Goal: Task Accomplishment & Management: Complete application form

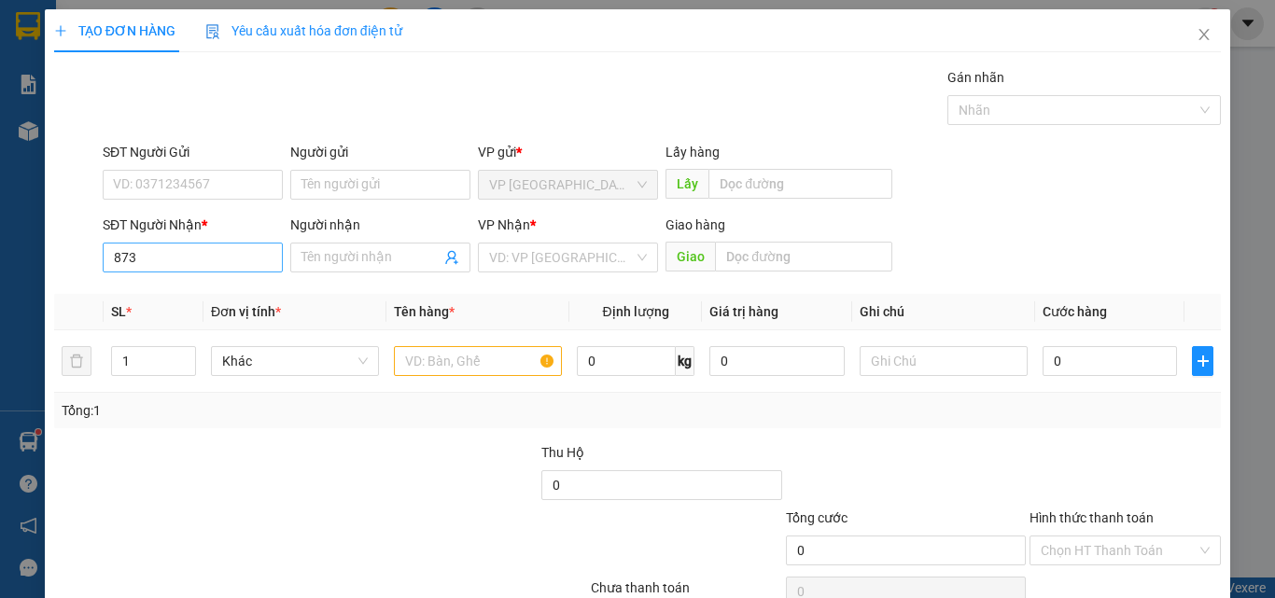
click at [189, 258] on input "873" at bounding box center [193, 258] width 180 height 30
type input "8"
click at [187, 258] on input "239" at bounding box center [193, 258] width 180 height 30
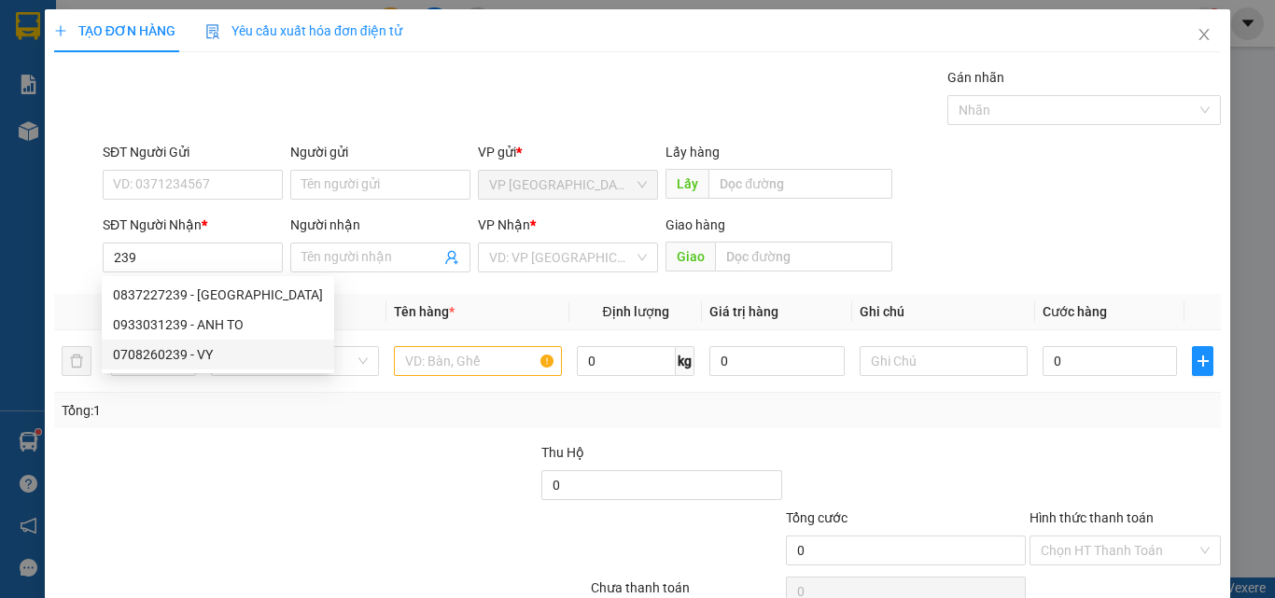
click at [195, 357] on div "0708260239 - VY" at bounding box center [218, 354] width 210 height 21
type input "0708260239"
type input "VY"
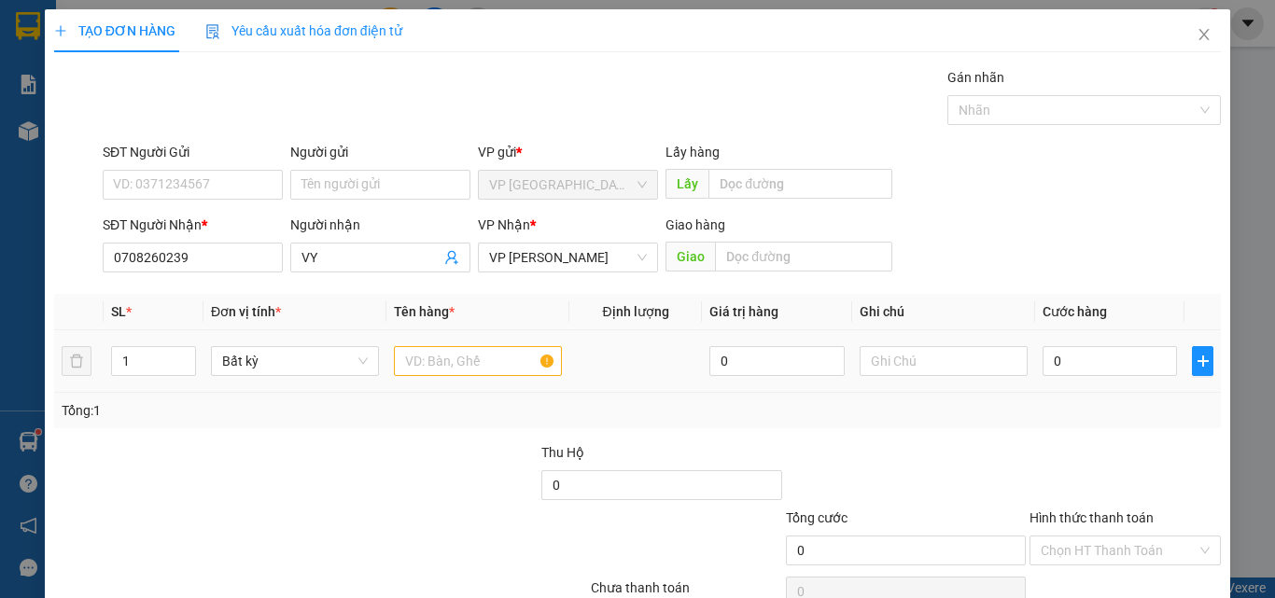
type input "0708260239"
click at [468, 369] on input "text" at bounding box center [478, 361] width 168 height 30
type input "1 THUNG"
click at [1094, 369] on input "0" at bounding box center [1109, 361] width 134 height 30
type input "8"
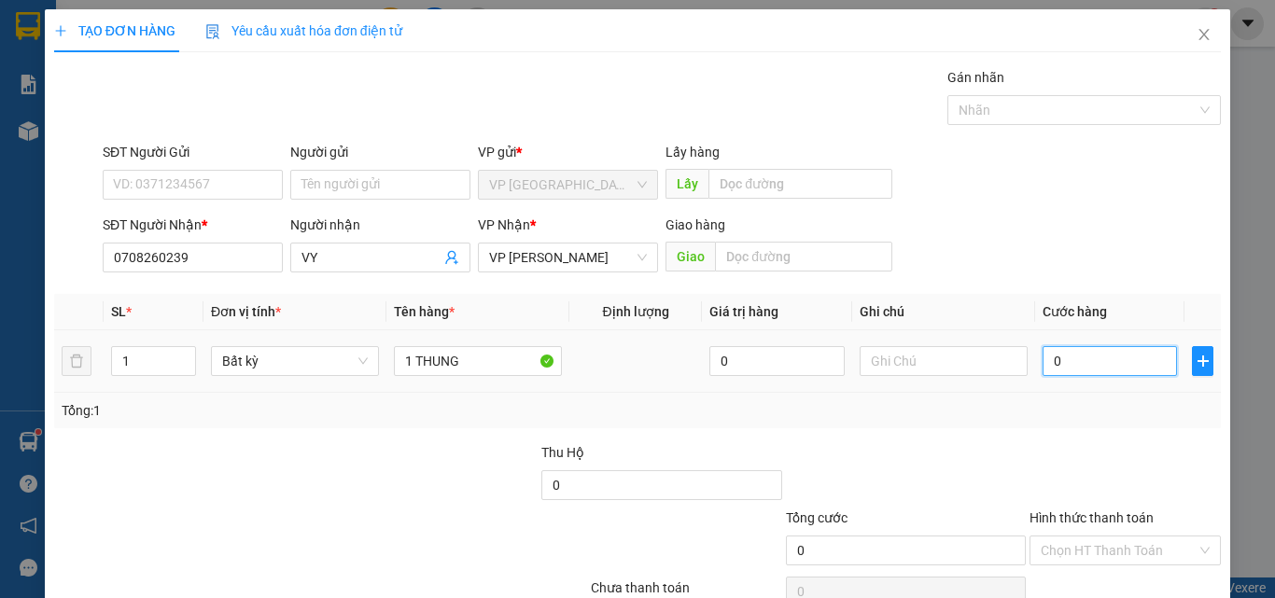
type input "8"
type input "80"
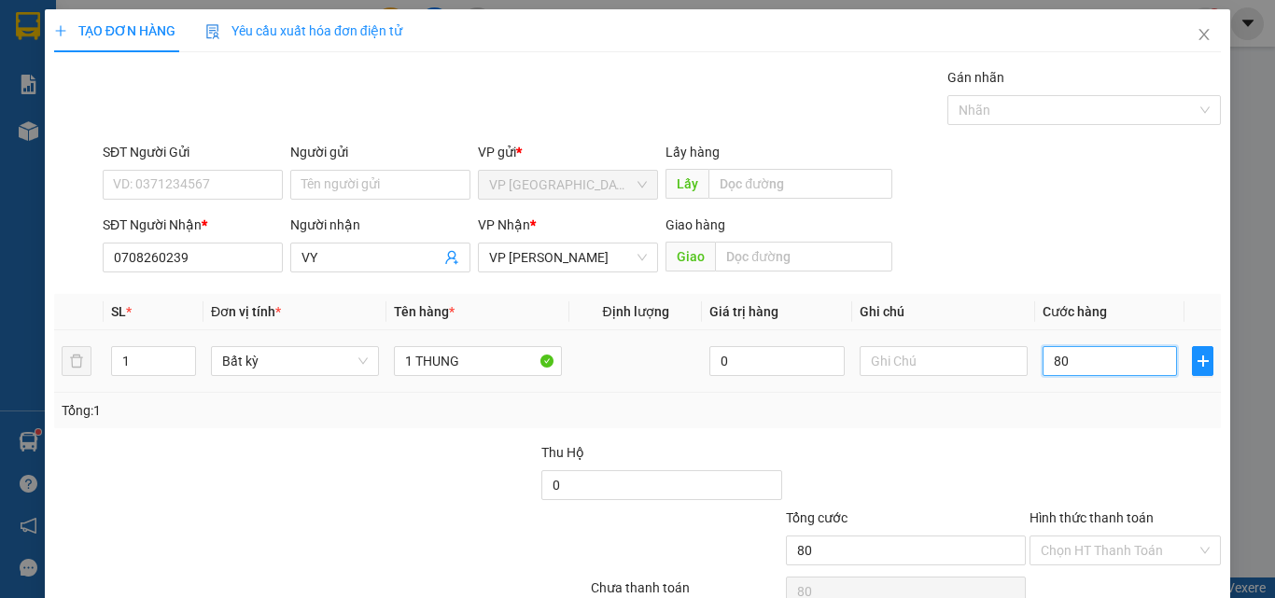
type input "800"
type input "8.000"
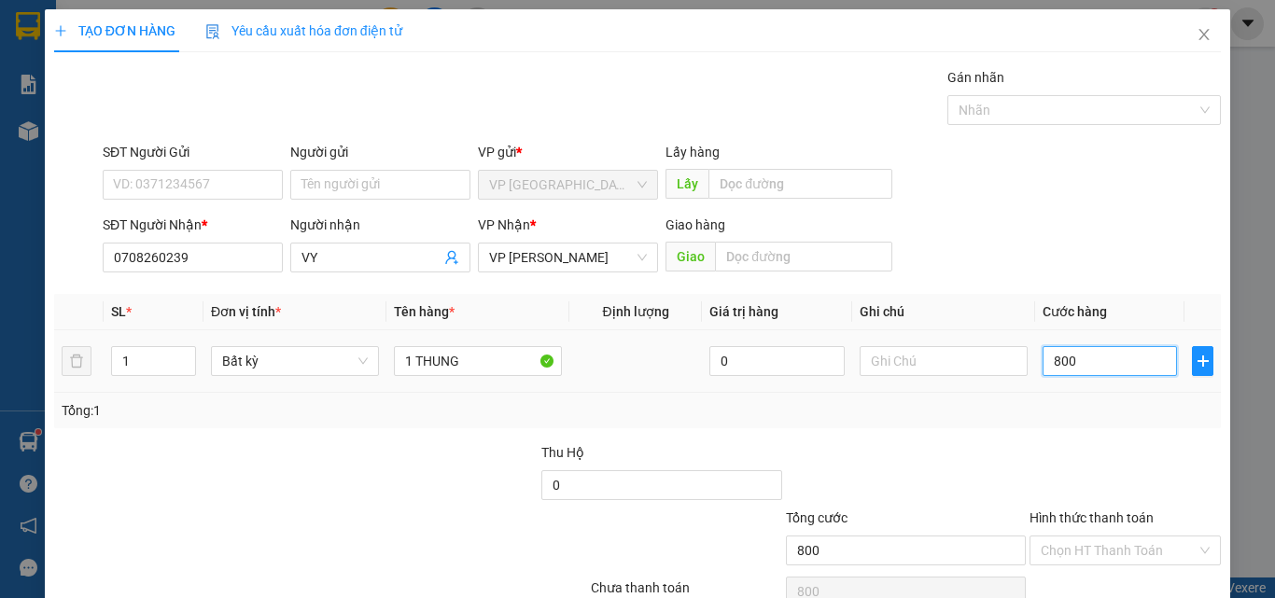
type input "8.000"
type input "80.000"
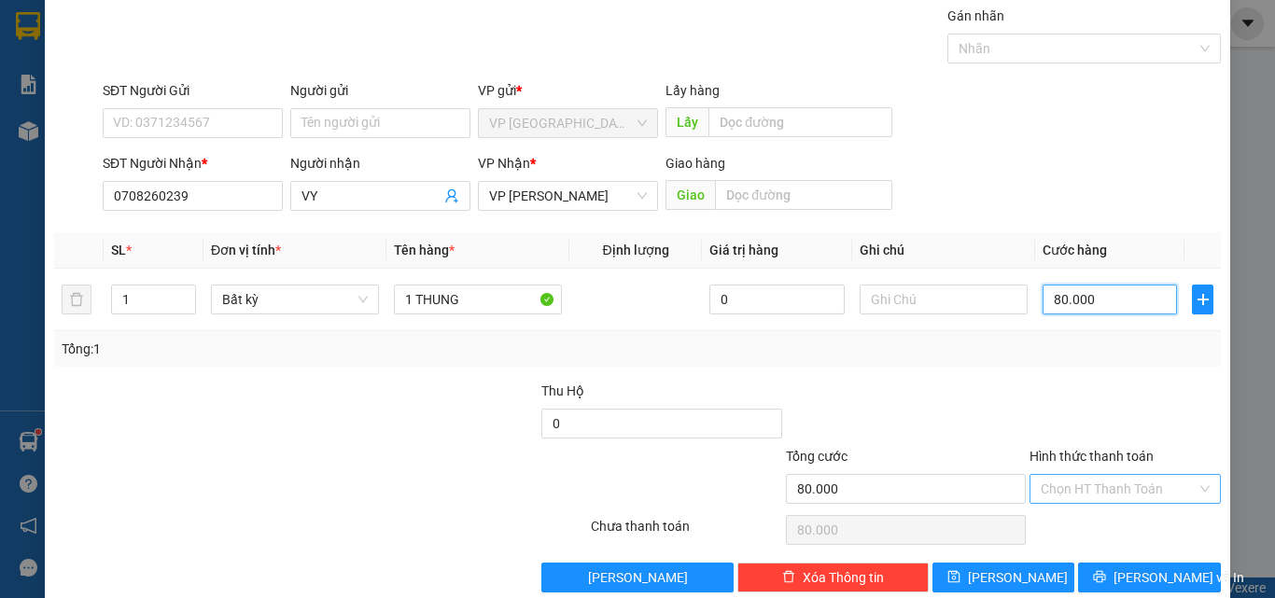
scroll to position [92, 0]
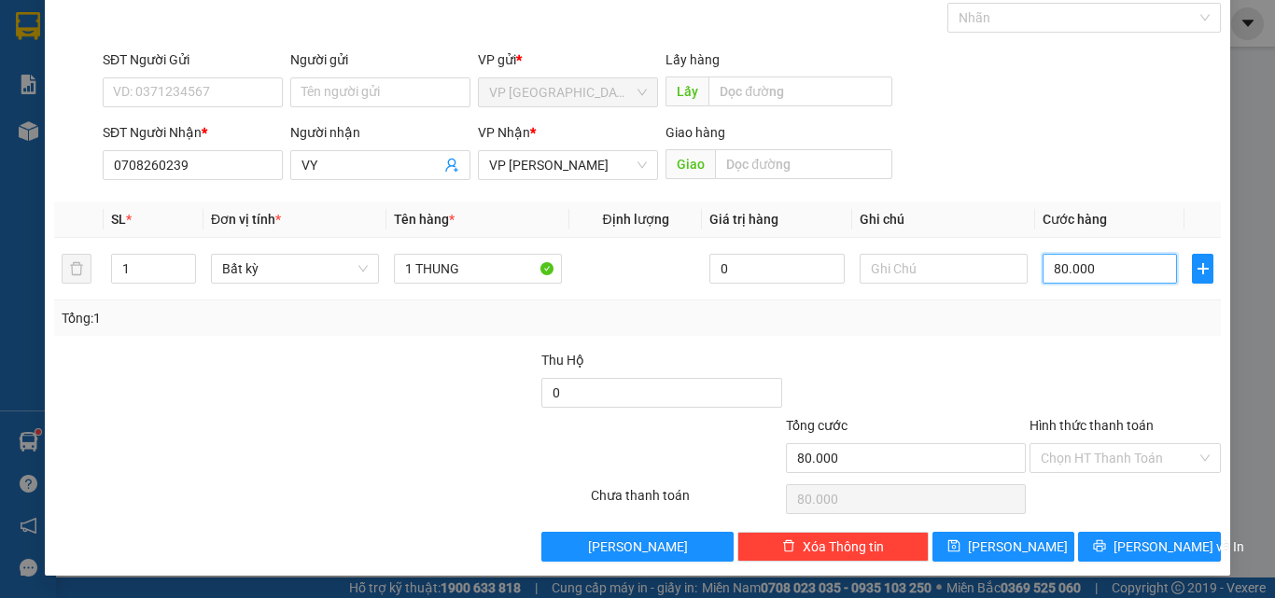
type input "80.000"
click at [1117, 560] on div "TẠO ĐƠN HÀNG Yêu cầu xuất hóa đơn điện tử Transit Pickup Surcharge Ids Transit …" at bounding box center [637, 246] width 1185 height 659
drag, startPoint x: 1117, startPoint y: 554, endPoint x: 1116, endPoint y: 545, distance: 9.4
click at [1117, 551] on button "[PERSON_NAME] và In" at bounding box center [1149, 547] width 143 height 30
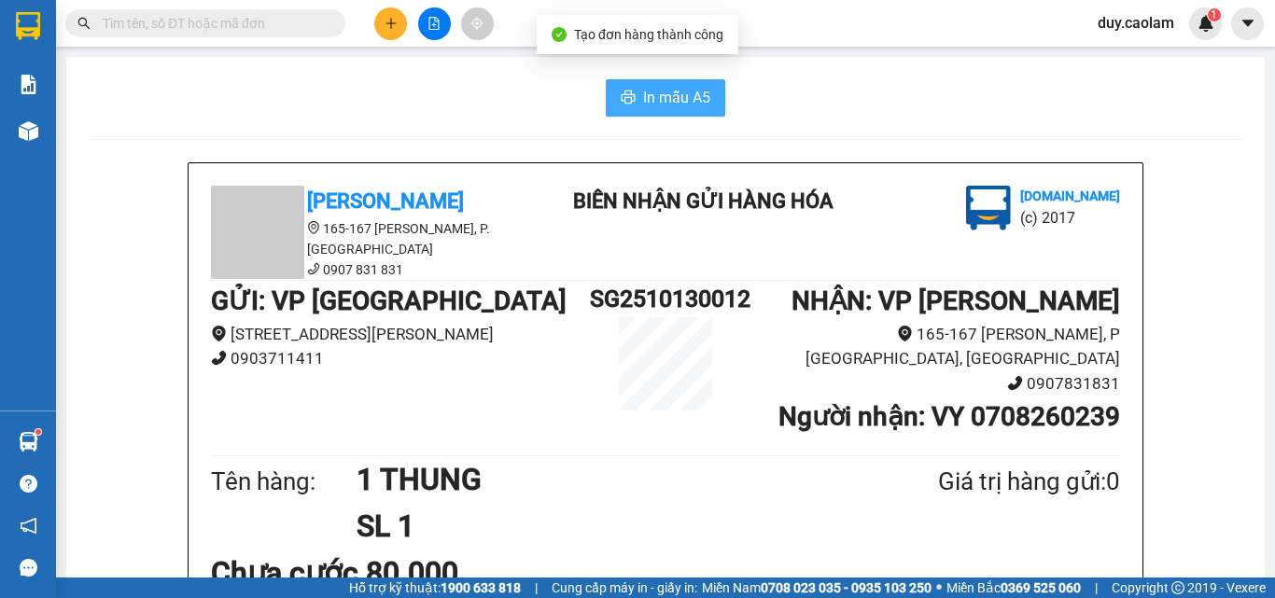
click at [647, 91] on span "In mẫu A5" at bounding box center [676, 97] width 67 height 23
click at [394, 32] on button at bounding box center [390, 23] width 33 height 33
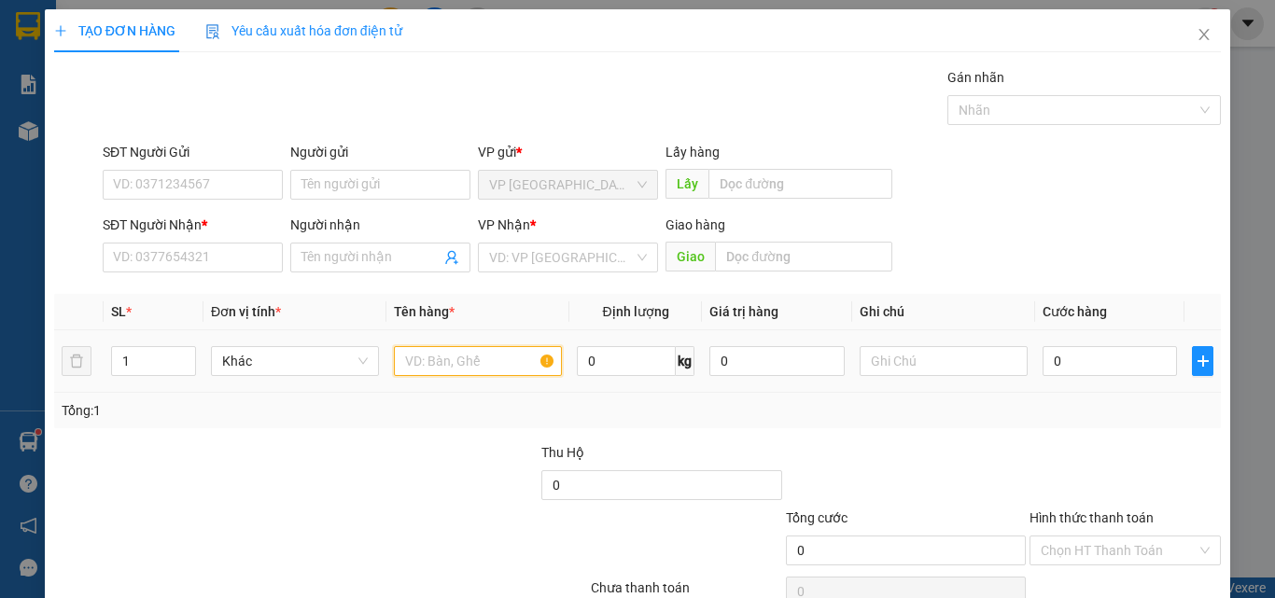
click at [499, 357] on input "text" at bounding box center [478, 361] width 168 height 30
type input "1THUNG XOP 1GIAY"
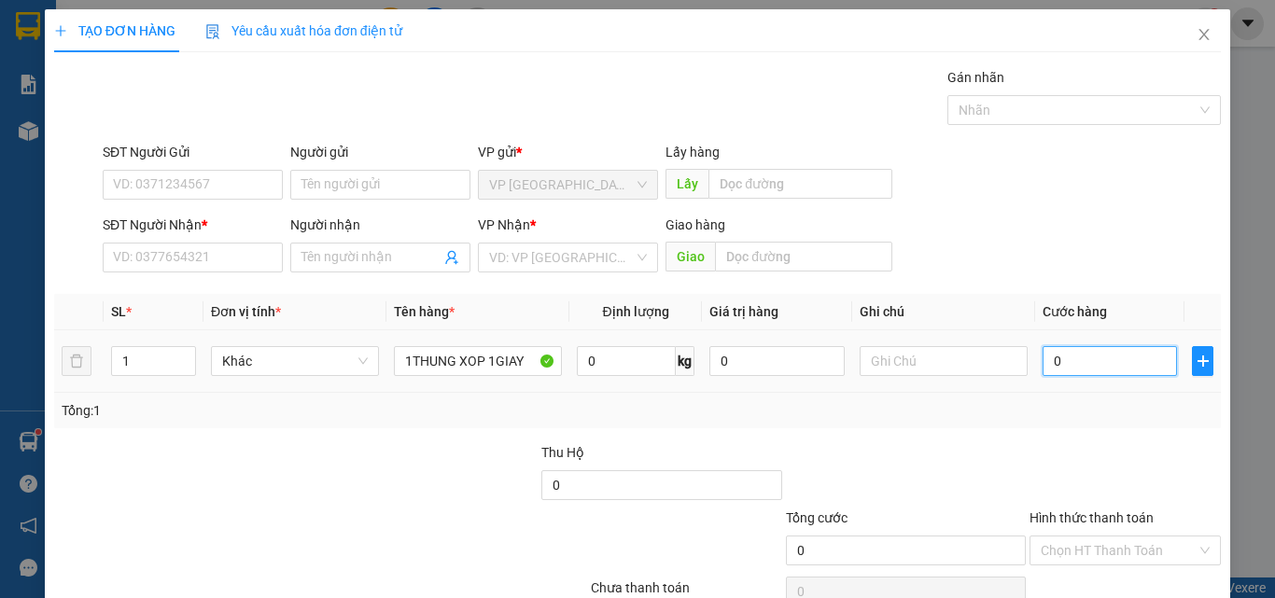
click at [1104, 351] on input "0" at bounding box center [1109, 361] width 134 height 30
type input "1"
type input "10"
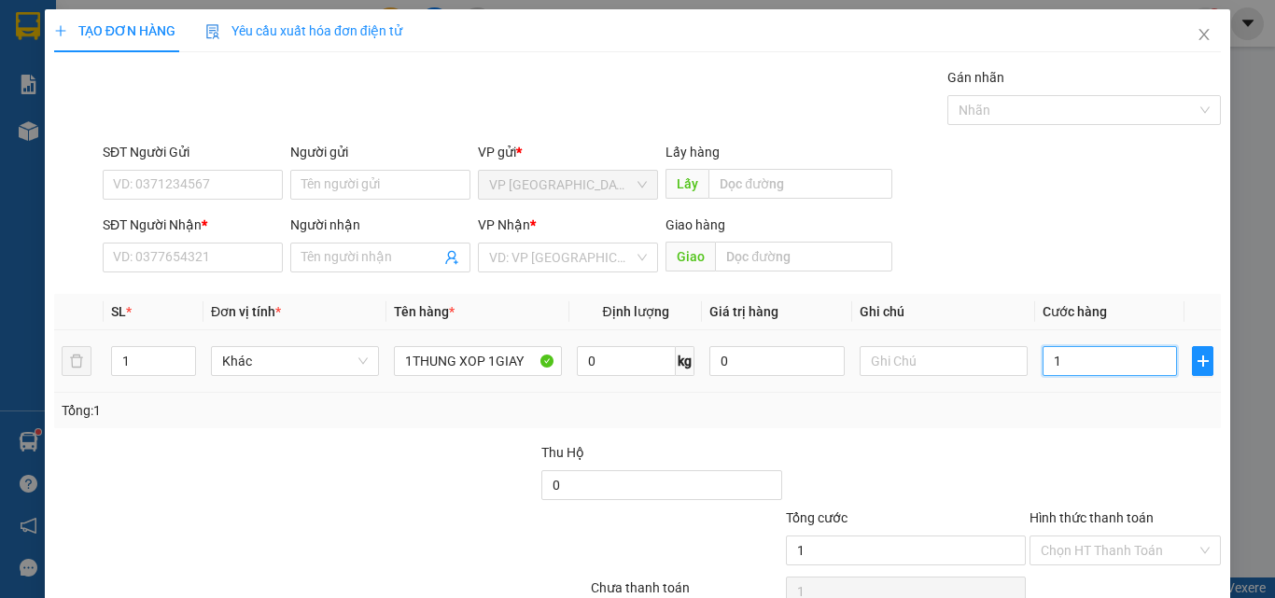
type input "10"
type input "100"
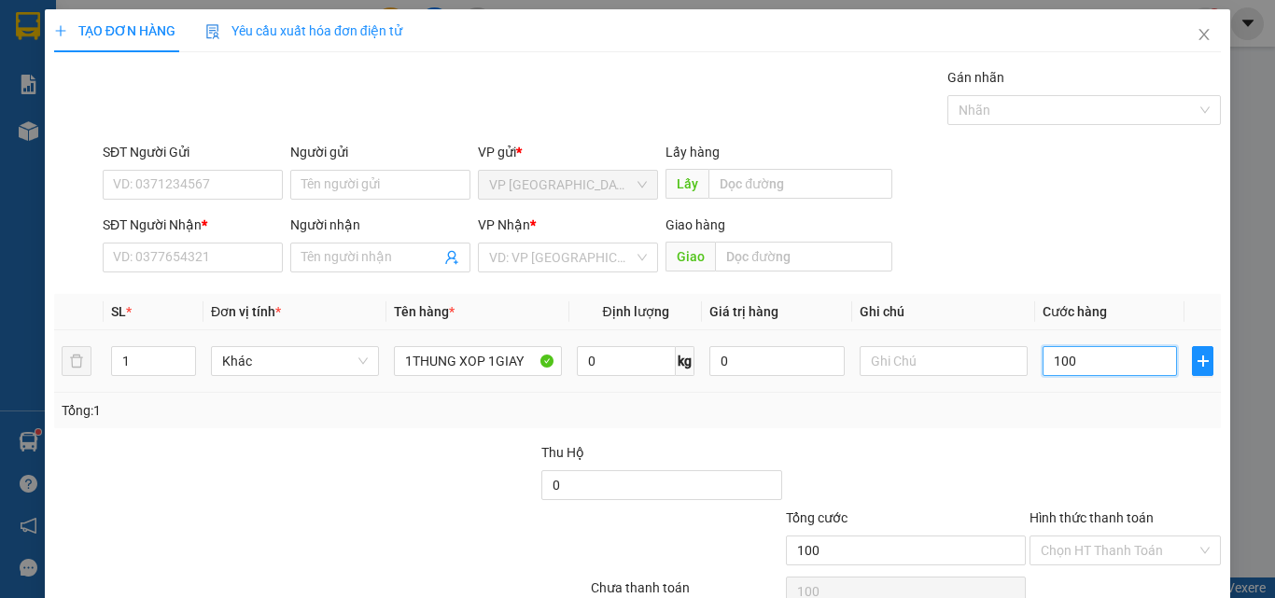
type input "1.000"
type input "10.000"
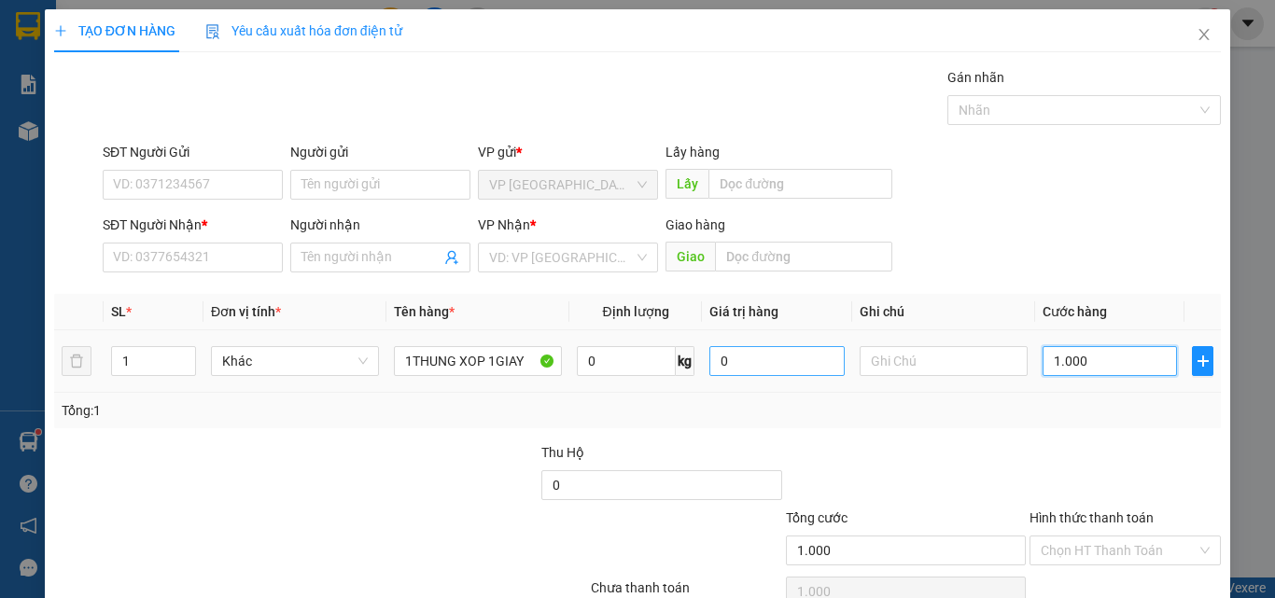
type input "10.000"
type input "100.000"
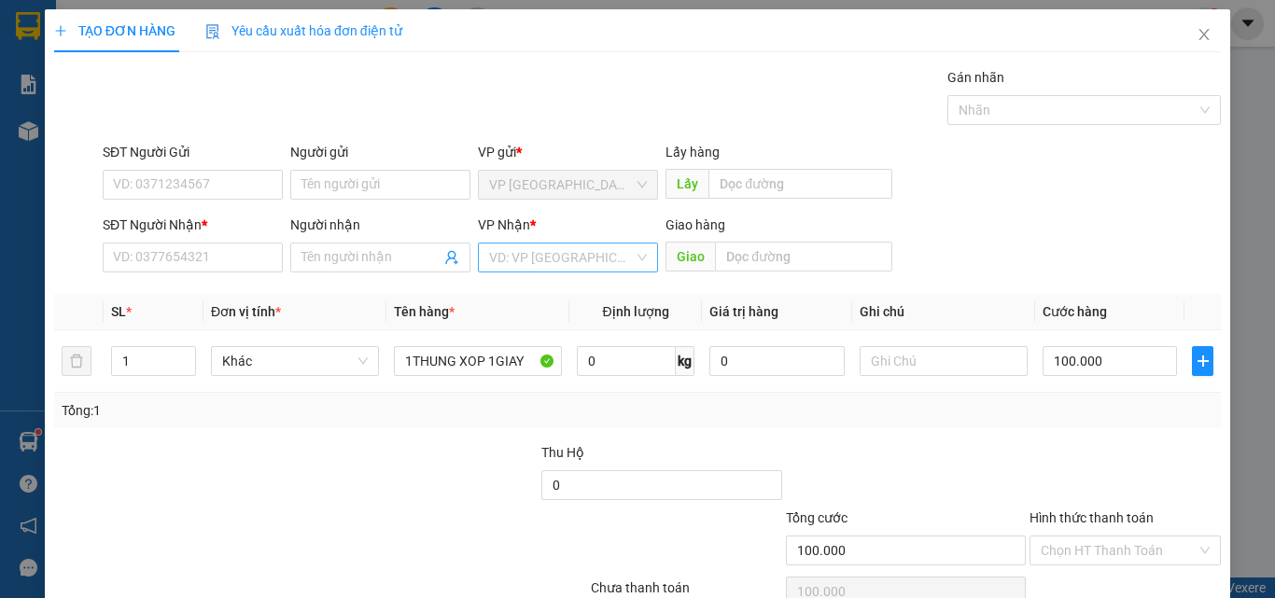
click at [534, 264] on input "search" at bounding box center [561, 258] width 145 height 28
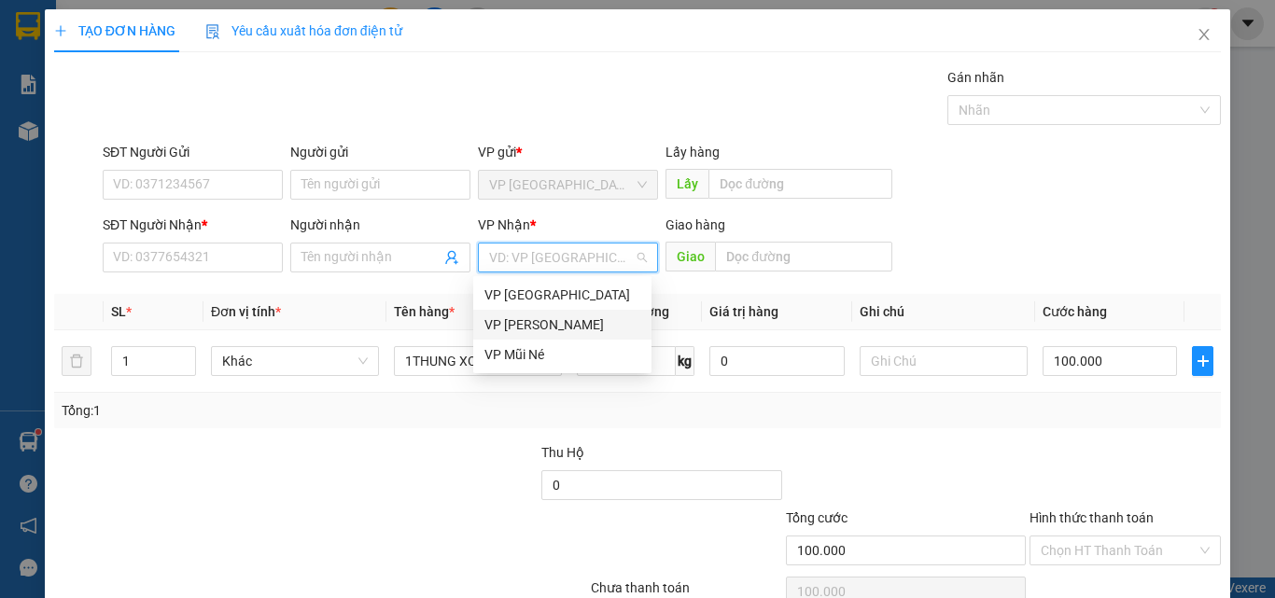
click at [552, 321] on div "VP [PERSON_NAME]" at bounding box center [562, 324] width 156 height 21
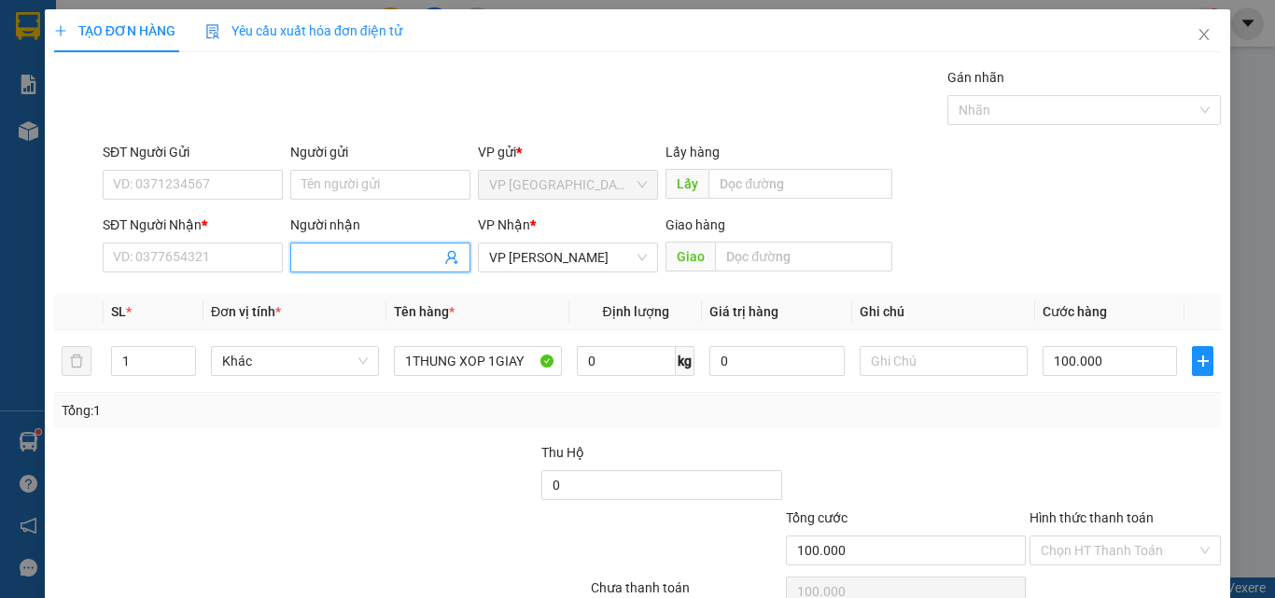
click at [336, 261] on input "Người nhận" at bounding box center [370, 257] width 139 height 21
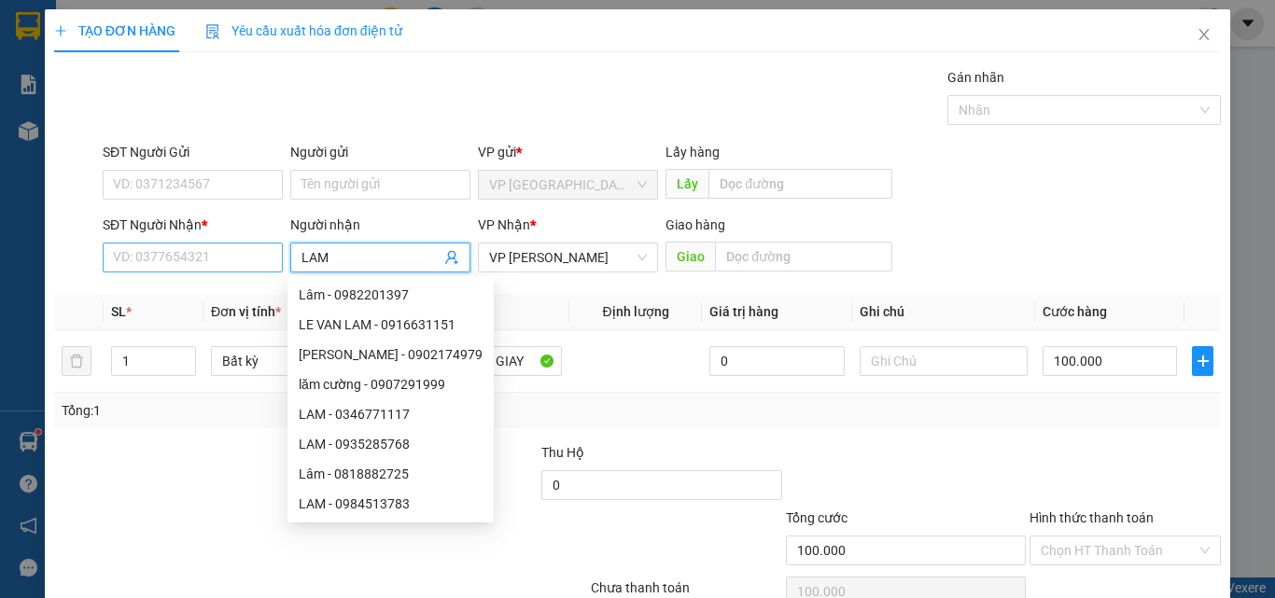
type input "LAM"
click at [194, 244] on input "SĐT Người Nhận *" at bounding box center [193, 258] width 180 height 30
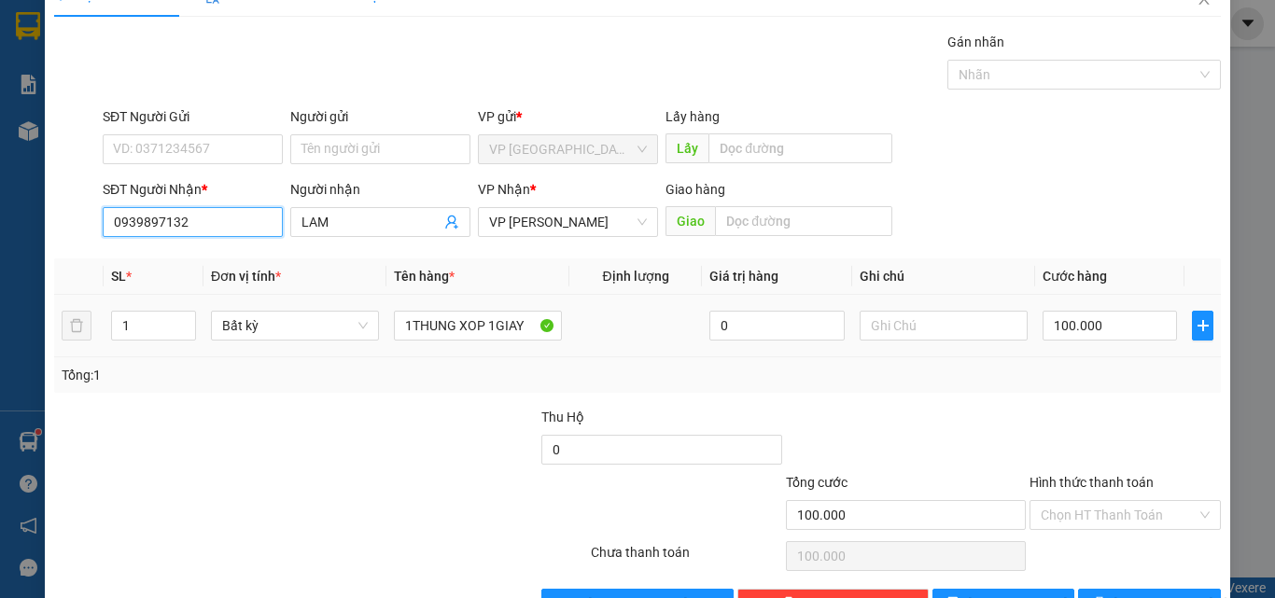
scroll to position [92, 0]
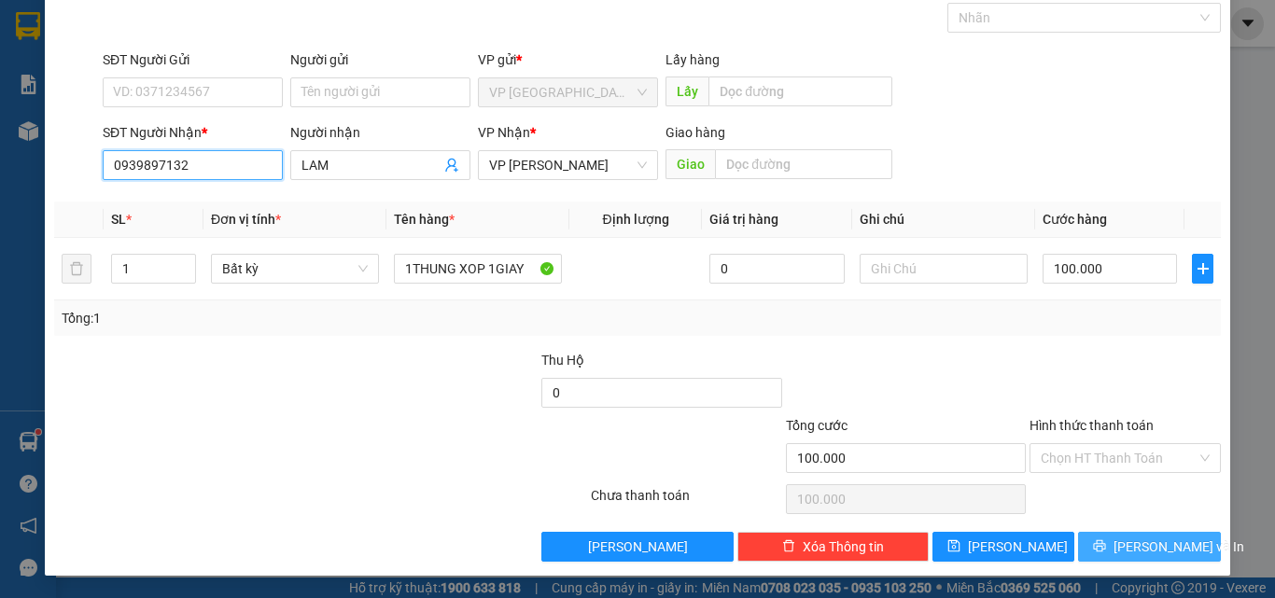
type input "0939897132"
click at [1122, 549] on span "[PERSON_NAME] và In" at bounding box center [1178, 547] width 131 height 21
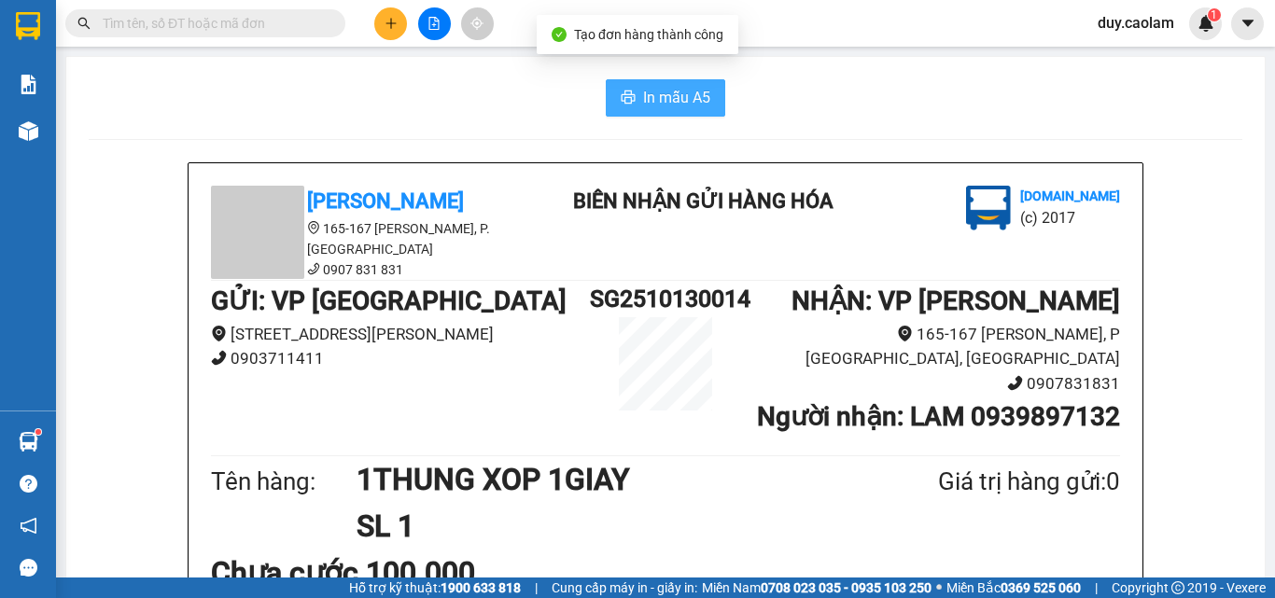
click at [627, 104] on icon "printer" at bounding box center [627, 97] width 15 height 15
click at [391, 19] on icon "plus" at bounding box center [390, 23] width 1 height 10
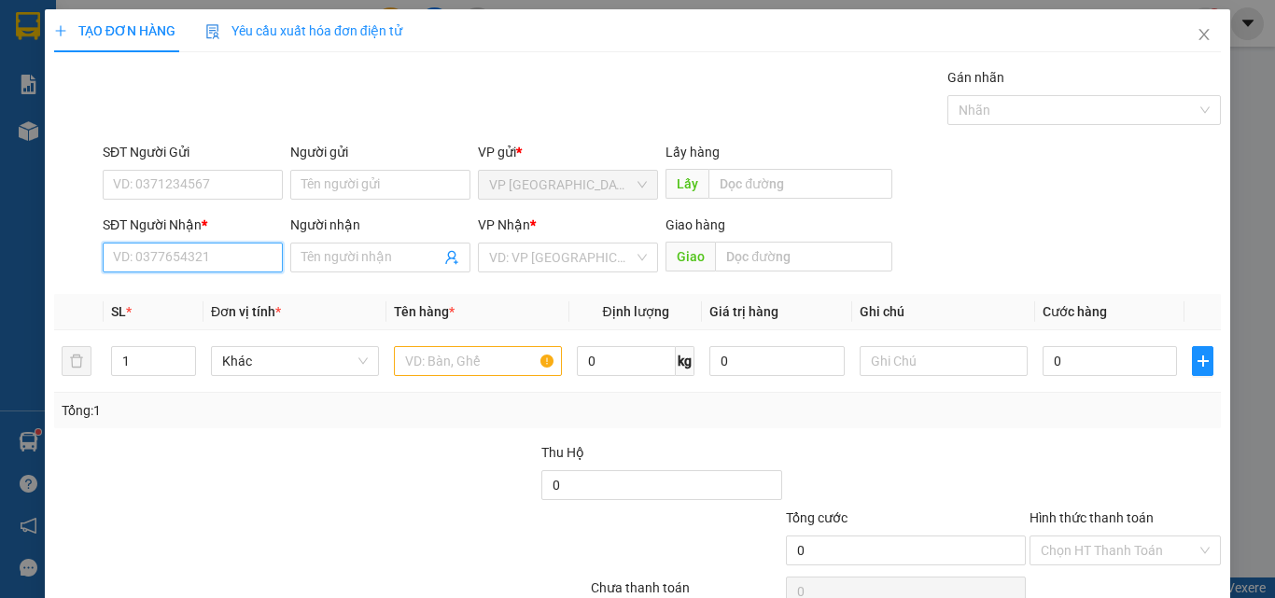
click at [144, 261] on input "SĐT Người Nhận *" at bounding box center [193, 258] width 180 height 30
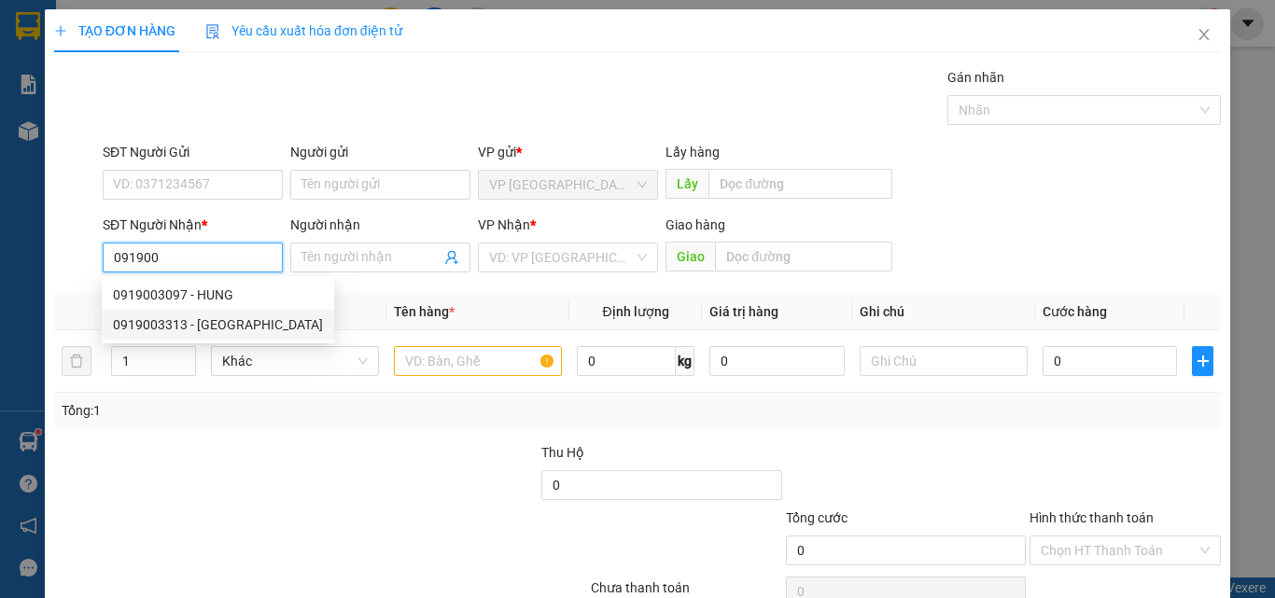
click at [176, 327] on div "0919003313 - [GEOGRAPHIC_DATA]" at bounding box center [218, 324] width 210 height 21
type input "0919003313"
type input "ANH"
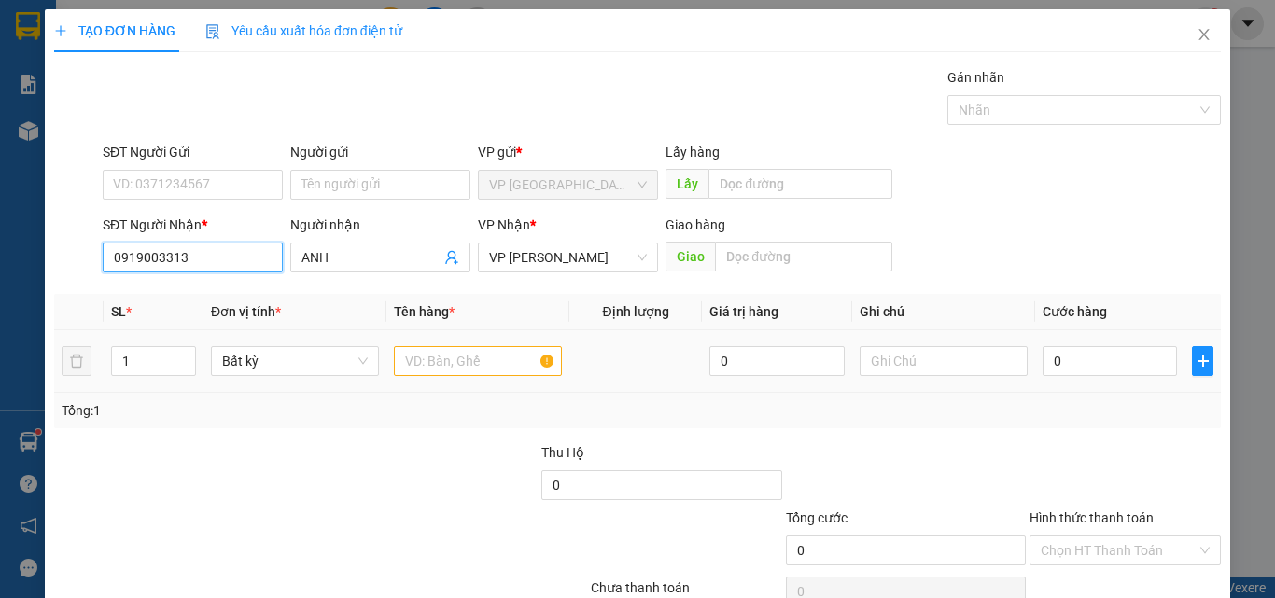
type input "0919003313"
click at [503, 360] on input "text" at bounding box center [478, 361] width 168 height 30
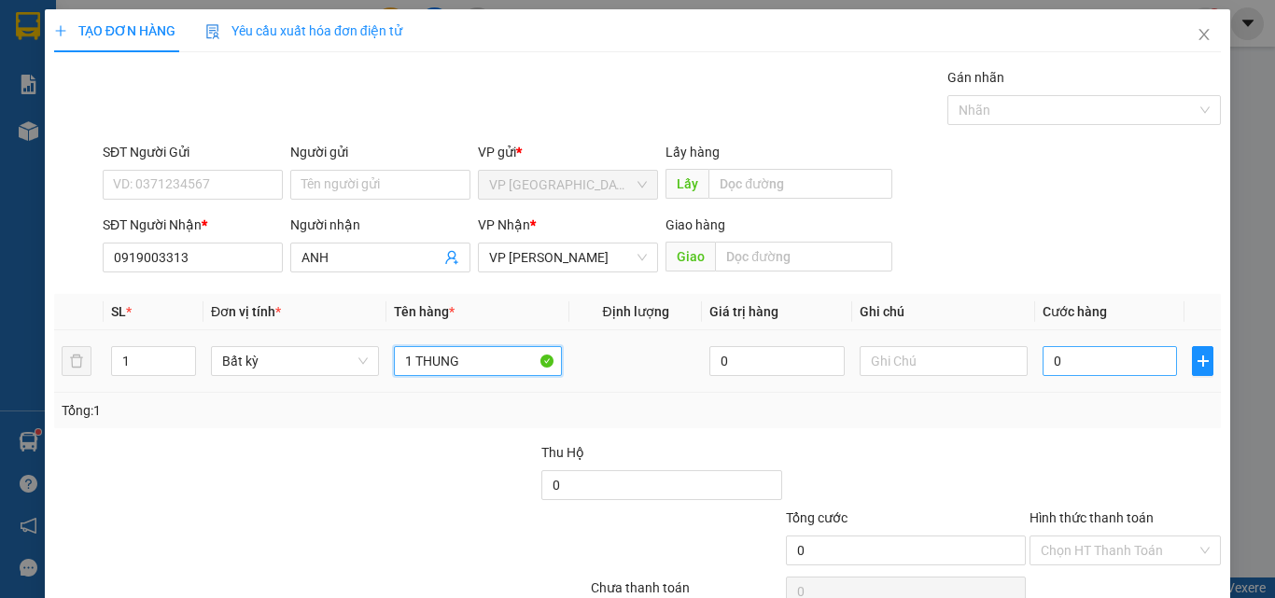
type input "1 THUNG"
click at [1132, 371] on input "0" at bounding box center [1109, 361] width 134 height 30
type input "4"
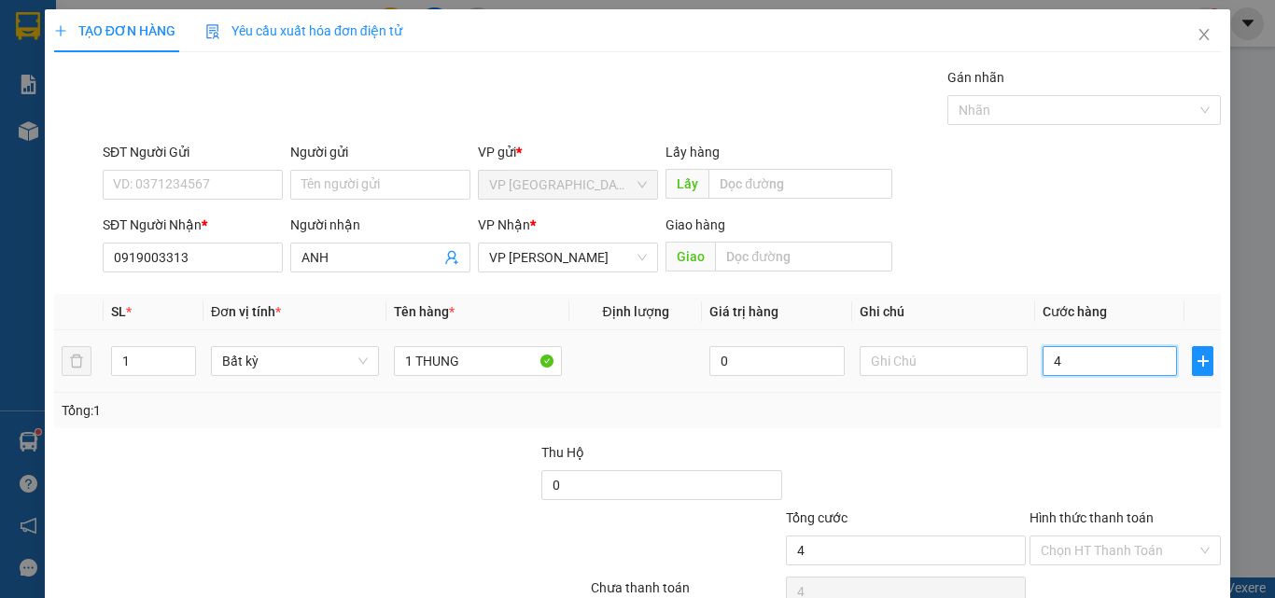
type input "40"
type input "400"
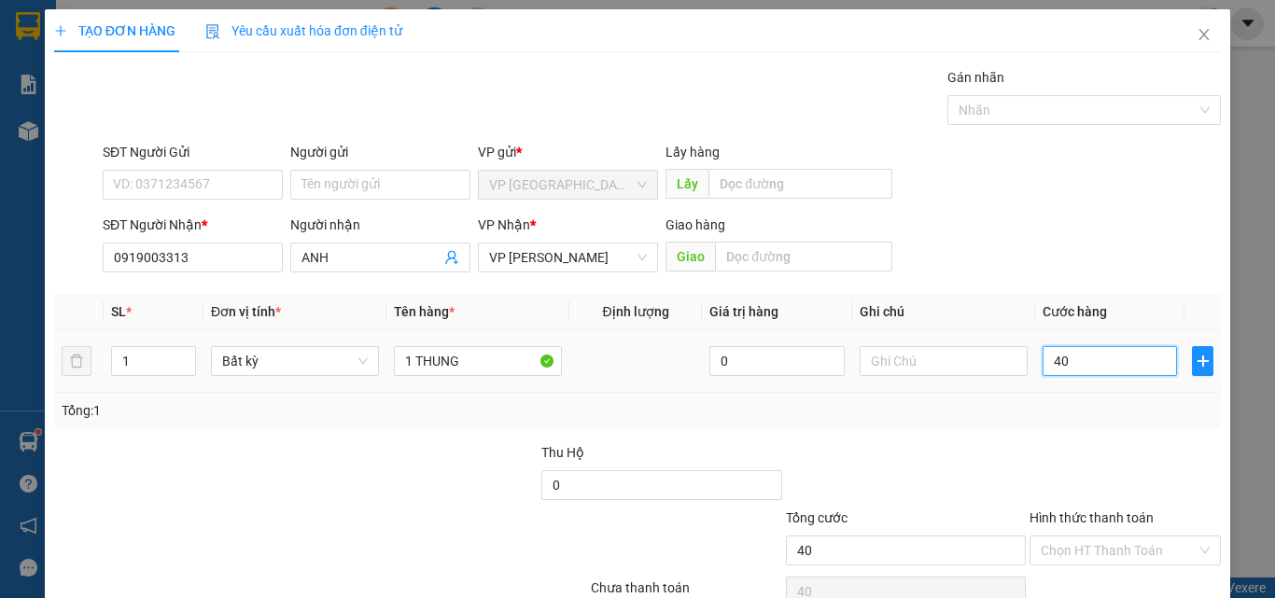
type input "400"
type input "4.000"
type input "40.000"
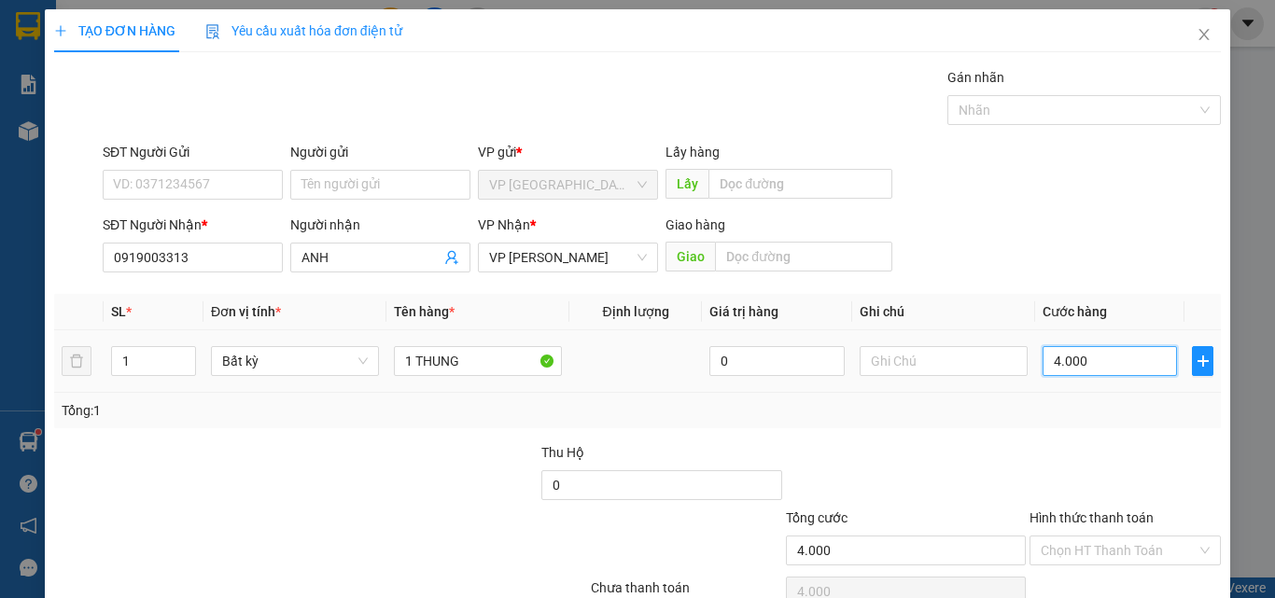
type input "40.000"
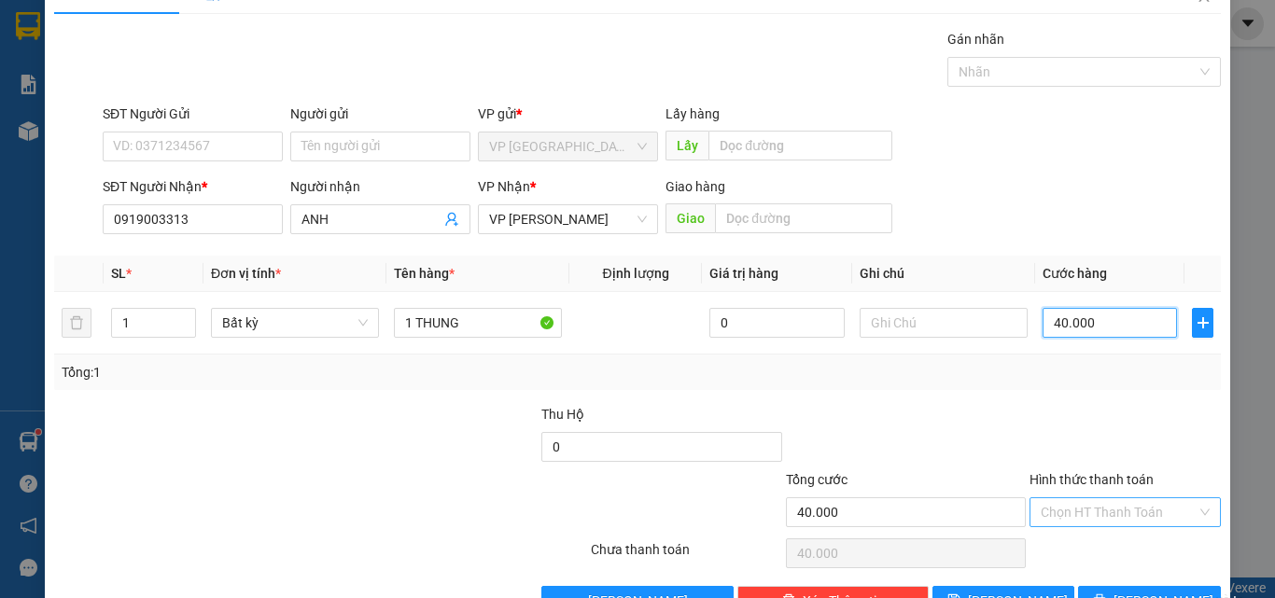
scroll to position [92, 0]
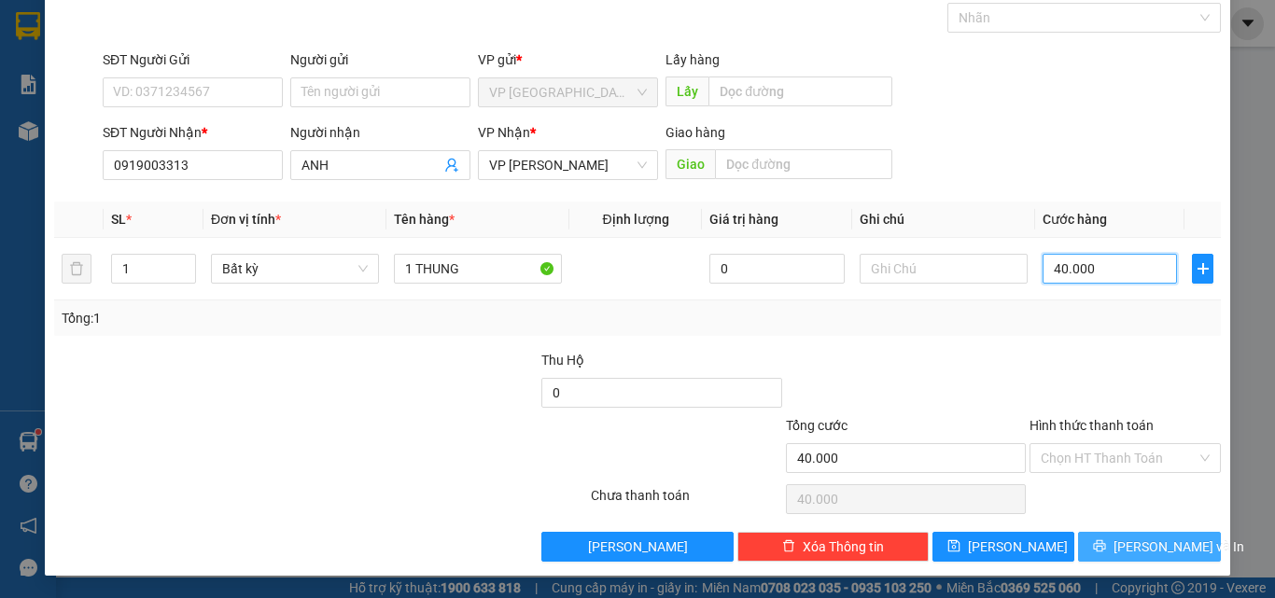
type input "40.000"
click at [1120, 560] on button "[PERSON_NAME] và In" at bounding box center [1149, 547] width 143 height 30
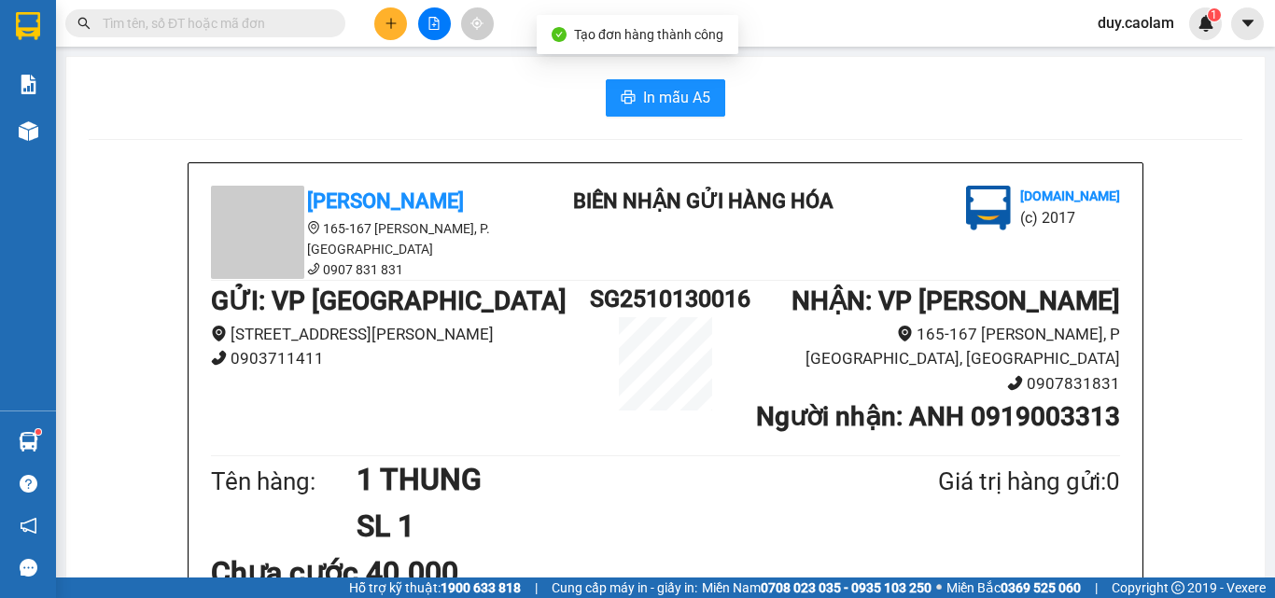
click at [643, 95] on span "In mẫu A5" at bounding box center [676, 97] width 67 height 23
click at [386, 21] on icon "plus" at bounding box center [390, 23] width 13 height 13
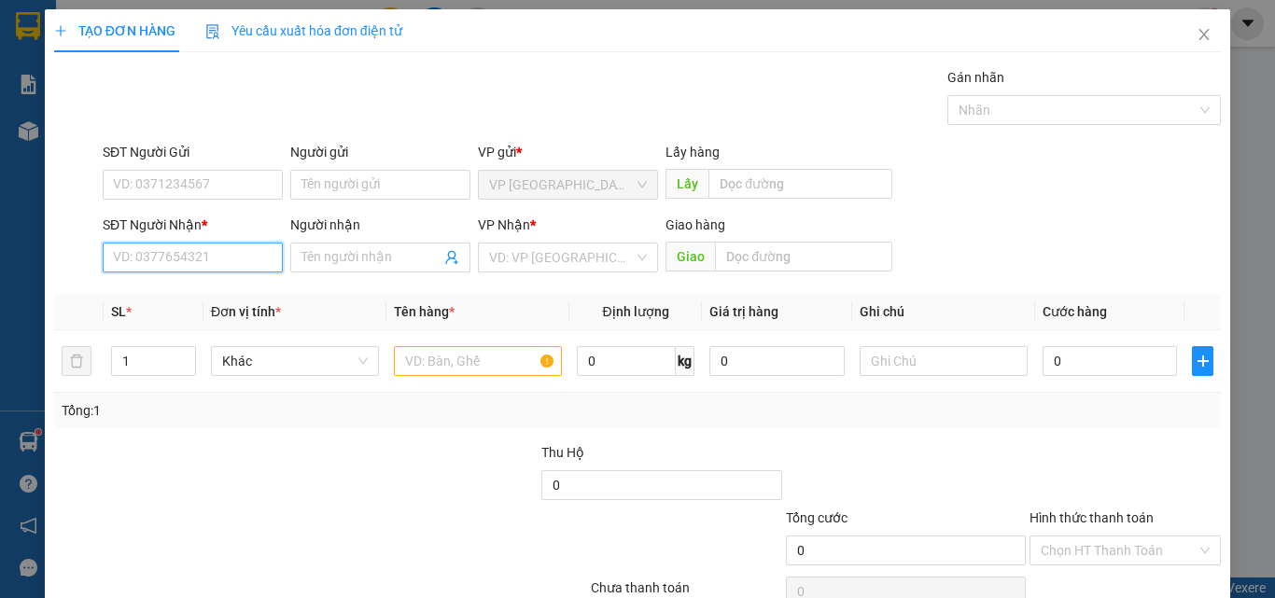
click at [239, 266] on input "SĐT Người Nhận *" at bounding box center [193, 258] width 180 height 30
type input "0983818816"
click at [369, 244] on span at bounding box center [380, 258] width 180 height 30
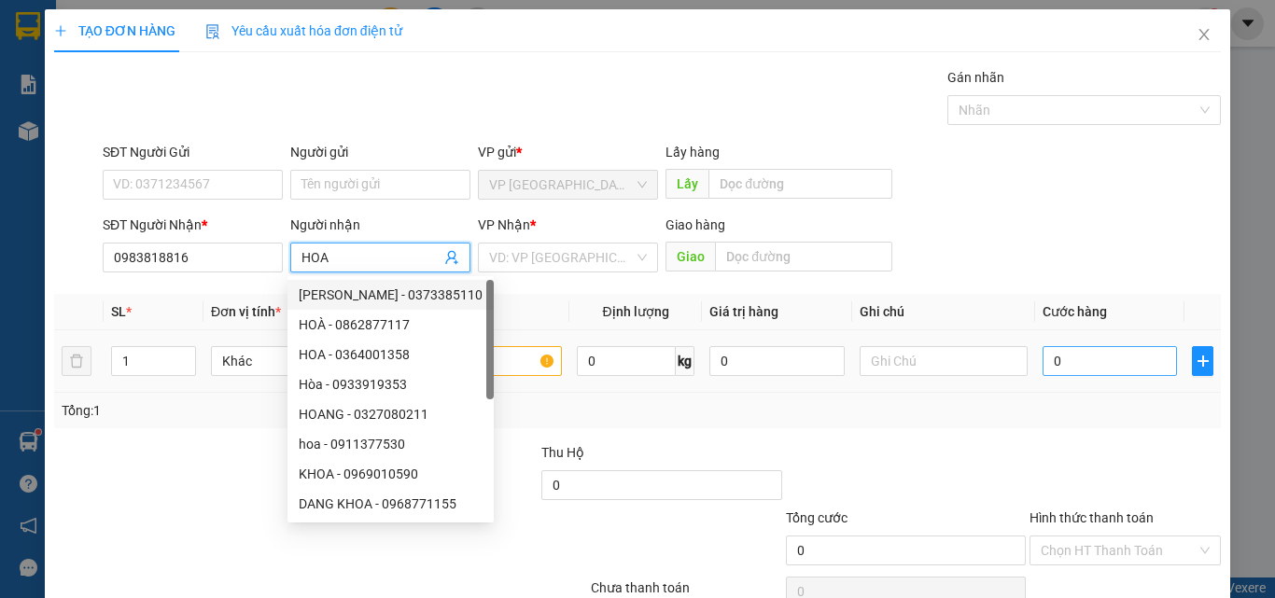
type input "HOA"
click at [1107, 356] on input "0" at bounding box center [1109, 361] width 134 height 30
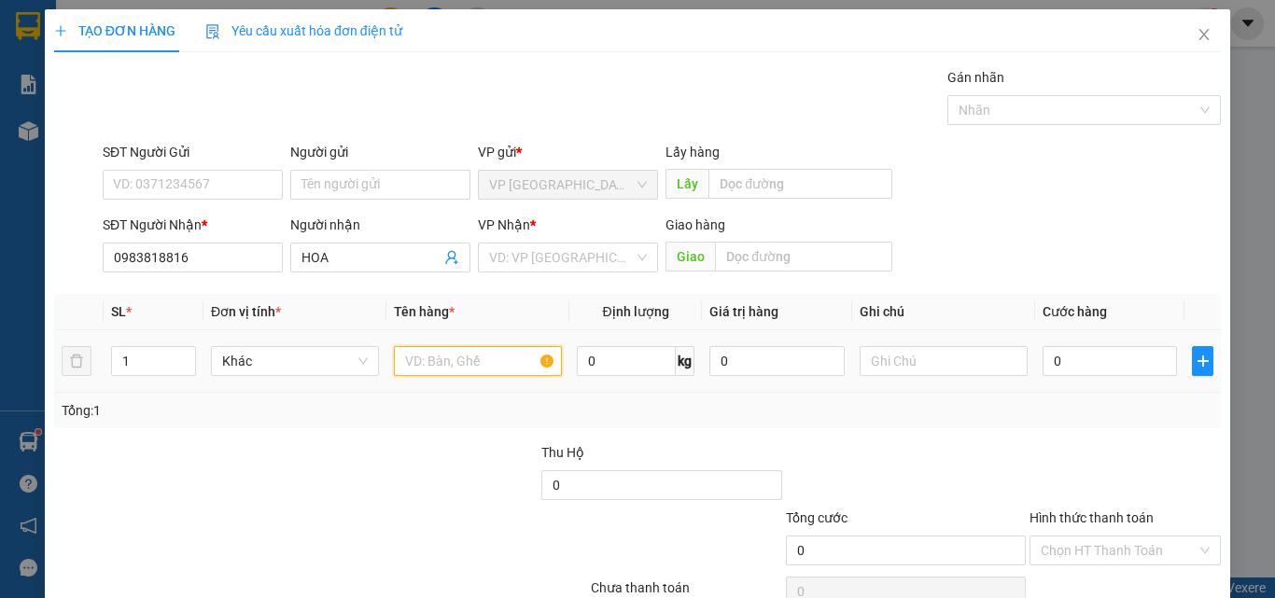
click at [435, 361] on input "text" at bounding box center [478, 361] width 168 height 30
type input "1XE MAY"
click at [1066, 356] on input "0" at bounding box center [1109, 361] width 134 height 30
type input "3"
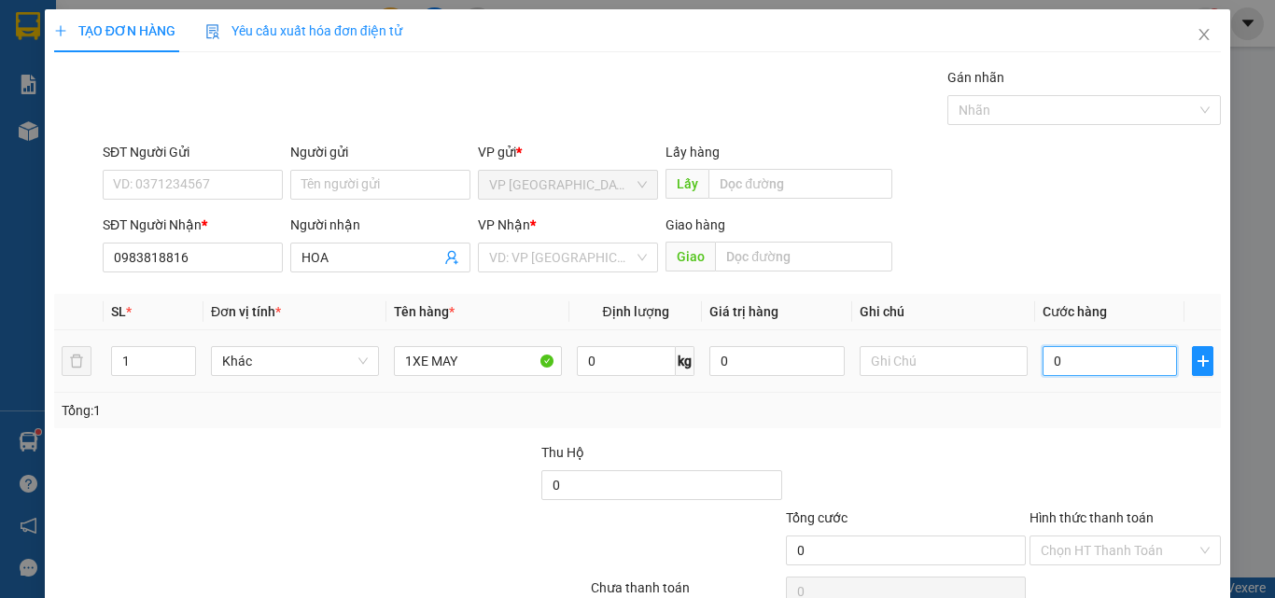
type input "3"
type input "30"
type input "300"
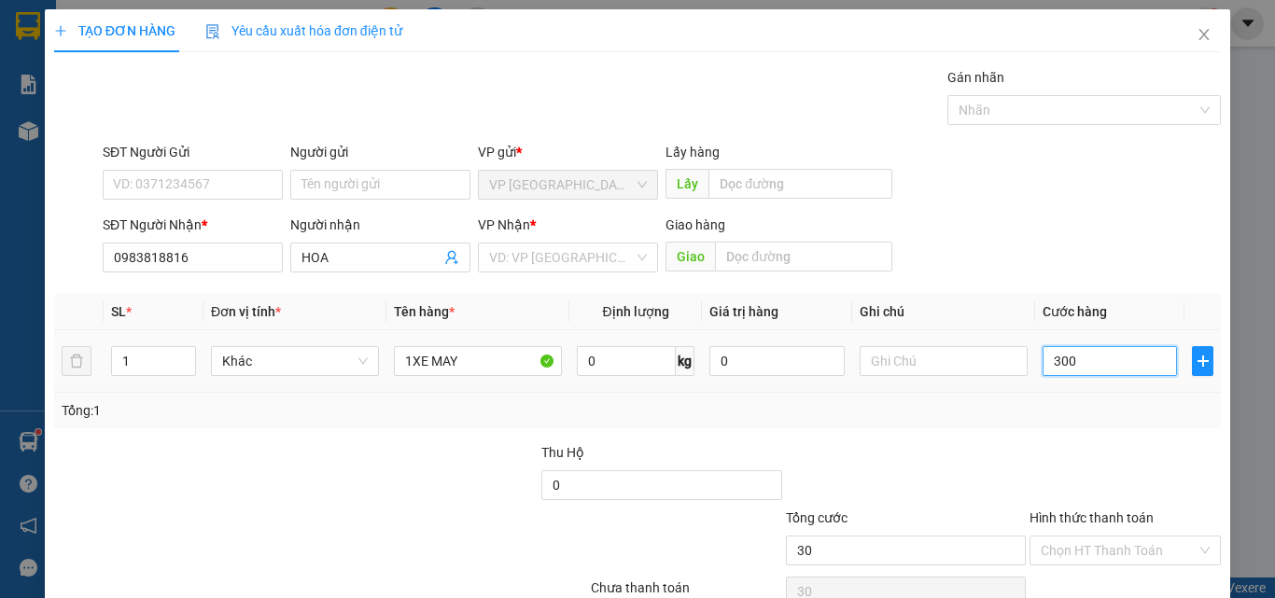
type input "300"
type input "3.000"
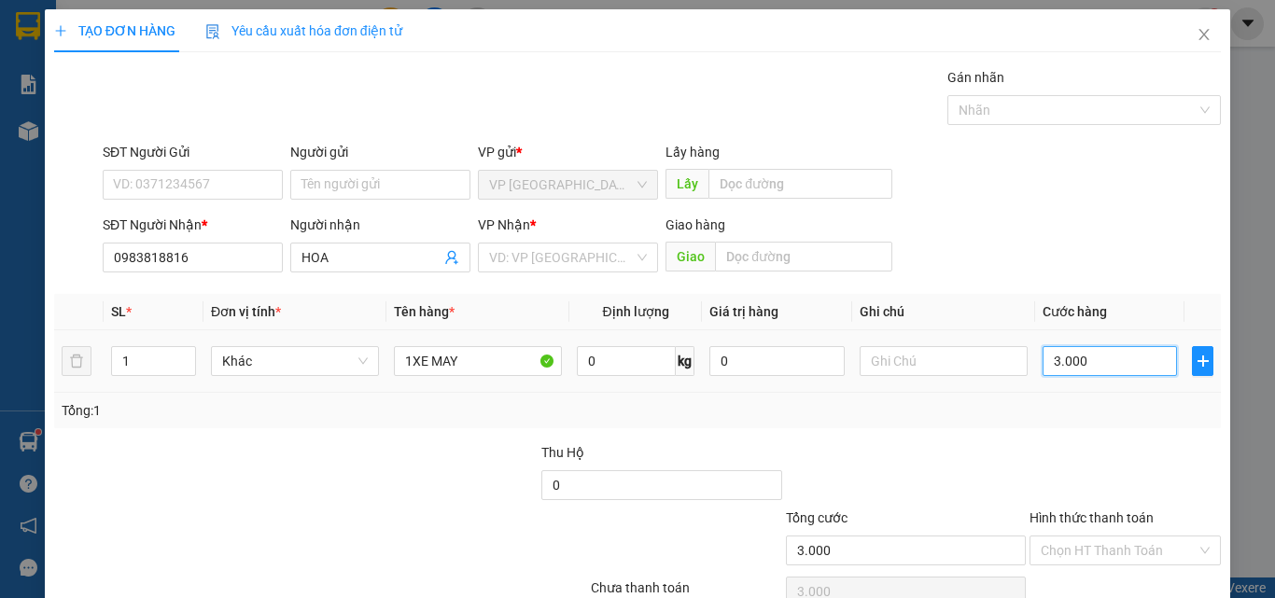
type input "30.000"
type input "300.000"
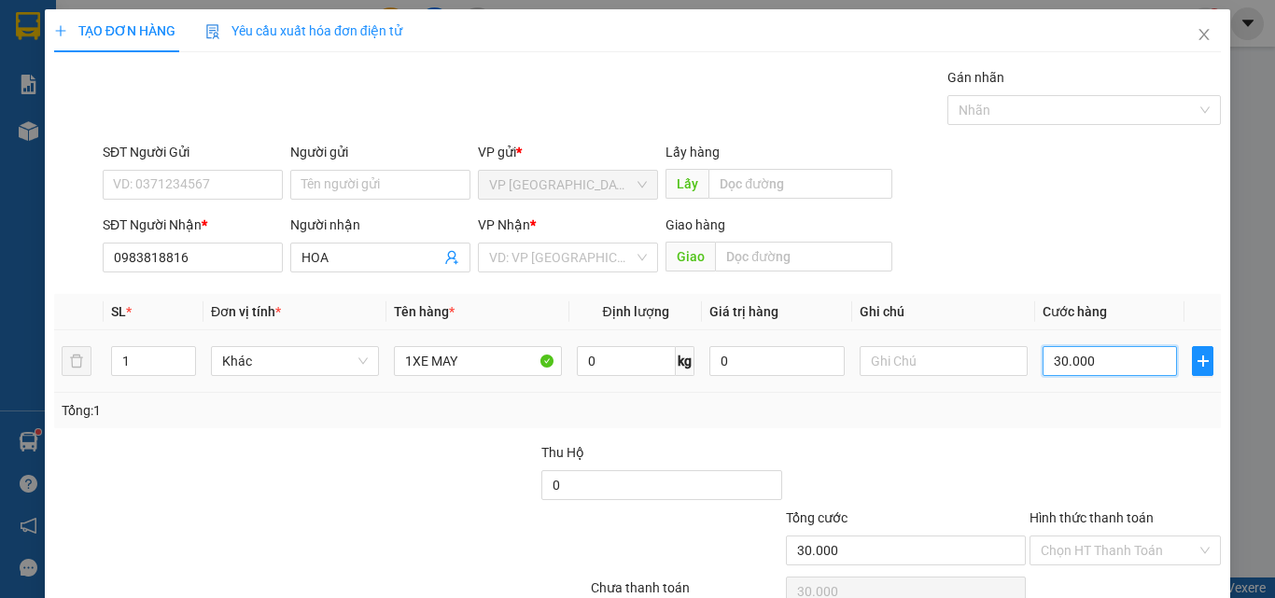
type input "300.000"
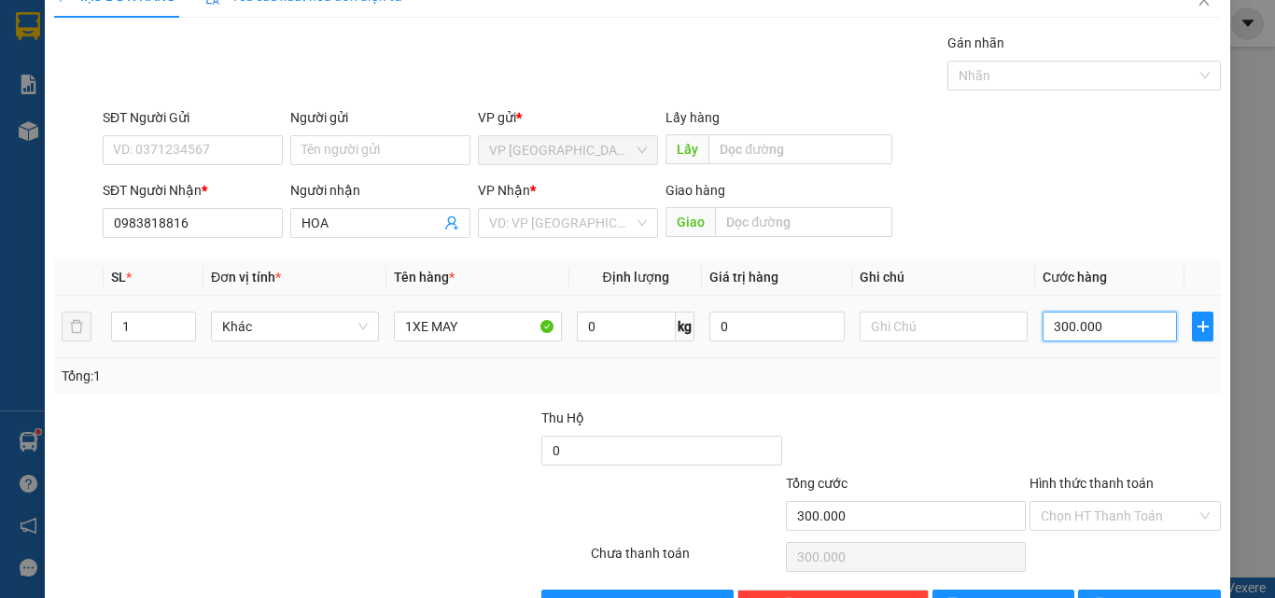
scroll to position [92, 0]
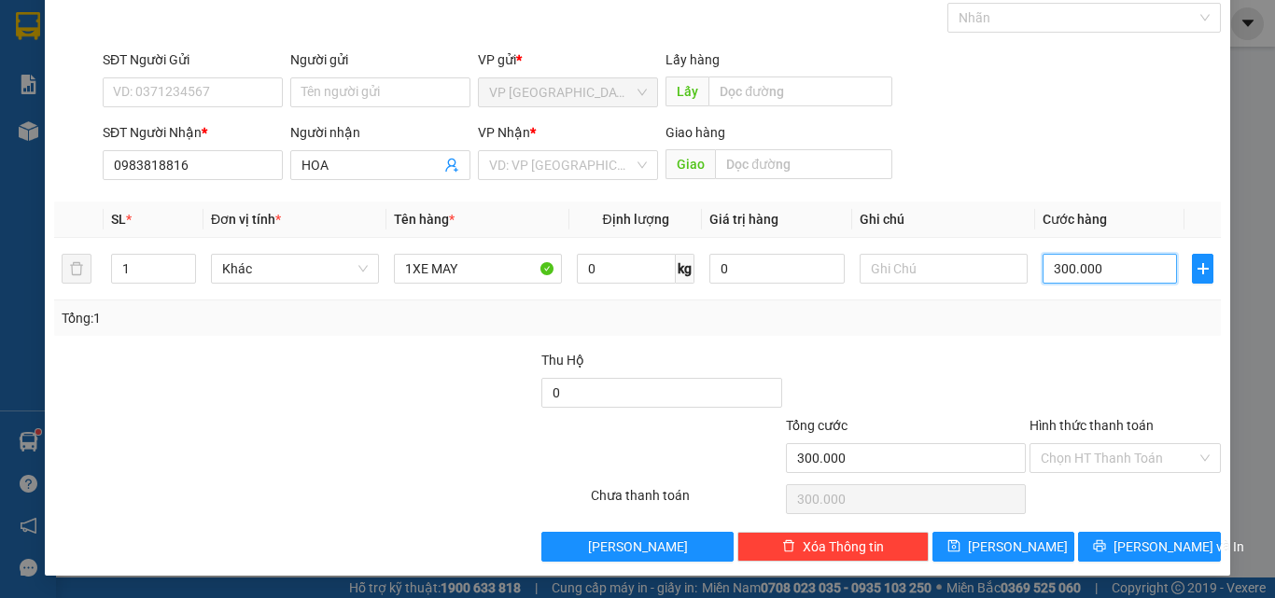
type input "300.000"
click at [1088, 429] on label "Hình thức thanh toán" at bounding box center [1091, 425] width 124 height 15
click at [1088, 444] on input "Hình thức thanh toán" at bounding box center [1118, 458] width 156 height 28
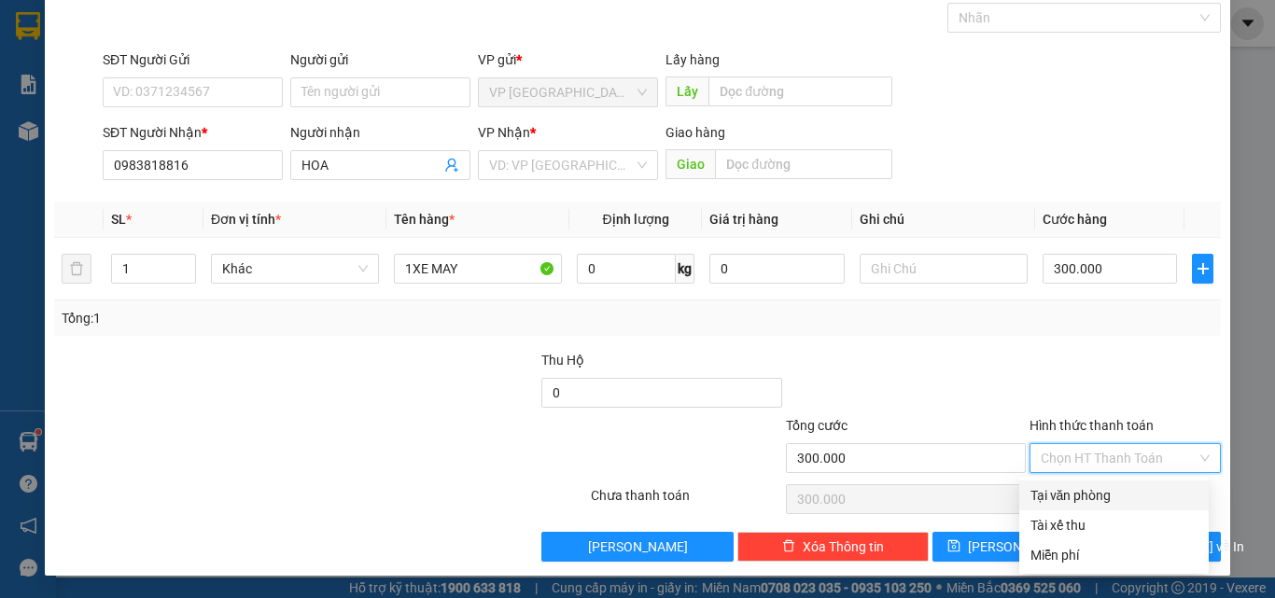
click at [1080, 490] on div "Tại văn phòng" at bounding box center [1113, 495] width 167 height 21
type input "0"
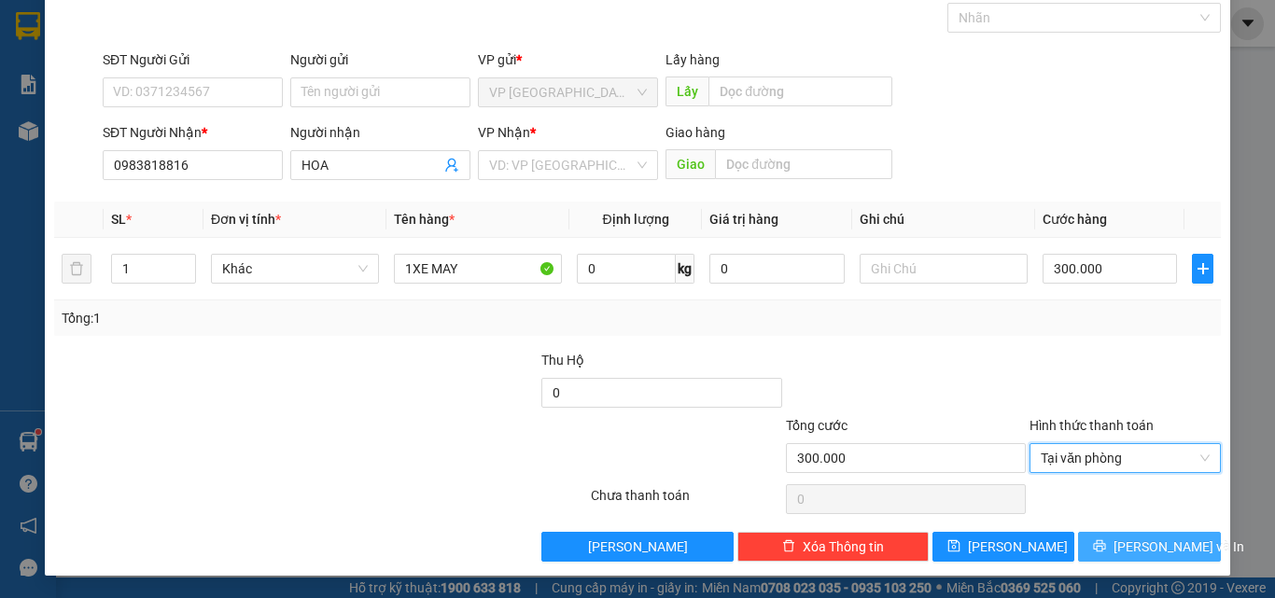
click at [1106, 551] on icon "printer" at bounding box center [1099, 545] width 13 height 13
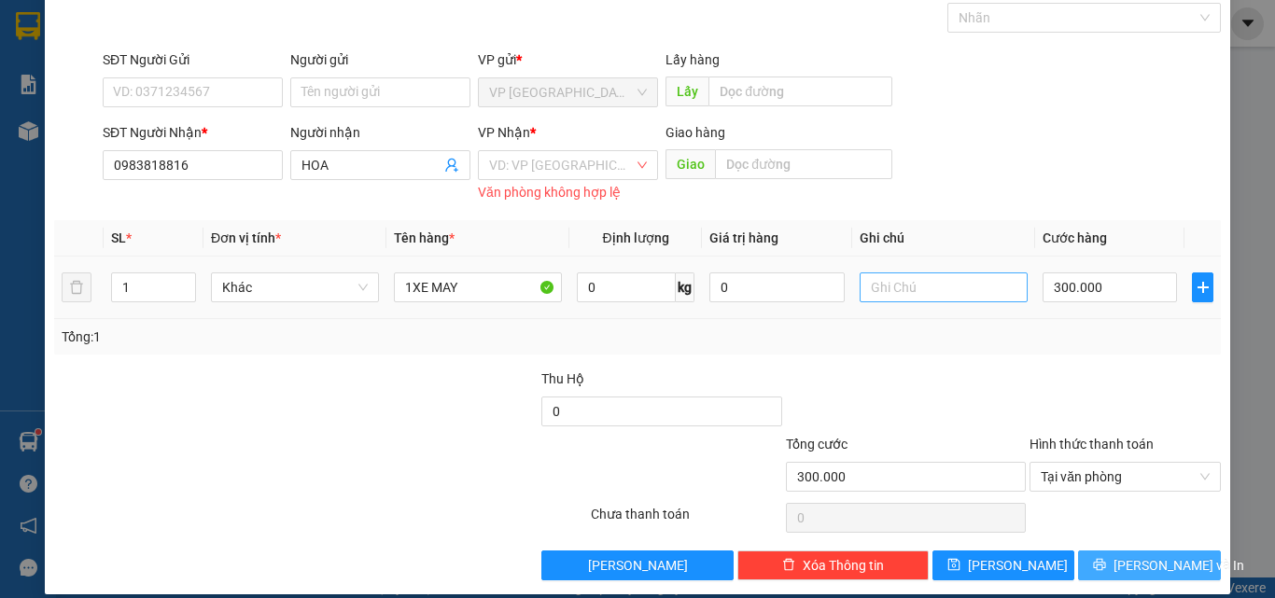
scroll to position [0, 0]
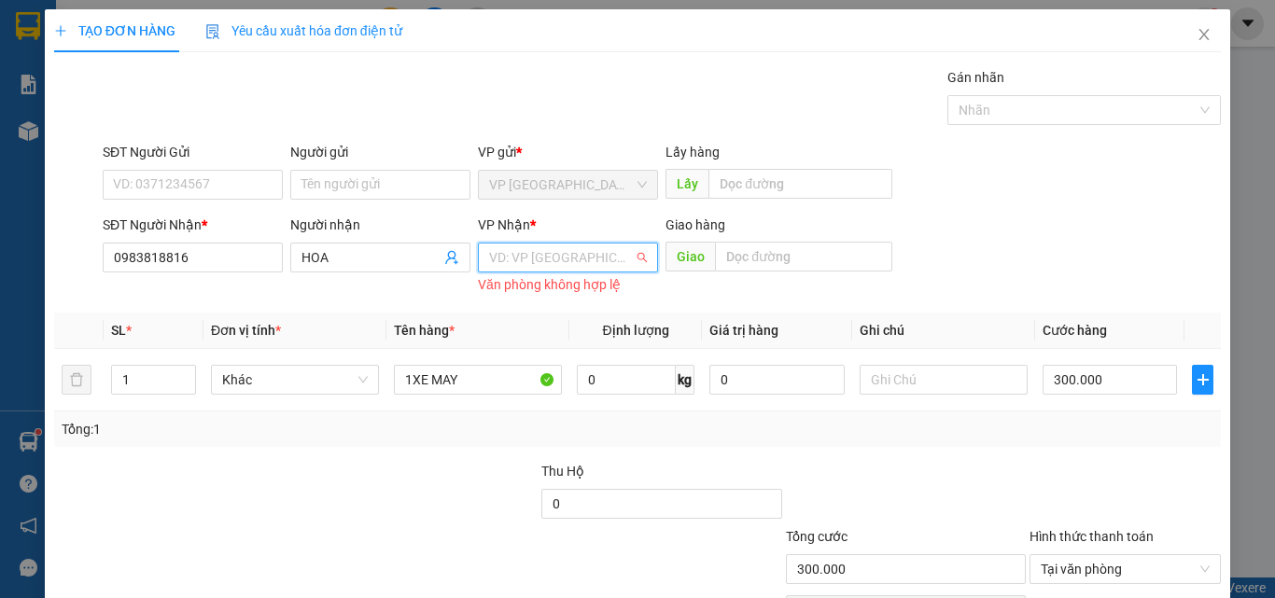
drag, startPoint x: 596, startPoint y: 256, endPoint x: 594, endPoint y: 293, distance: 37.4
click at [596, 257] on input "search" at bounding box center [561, 258] width 145 height 28
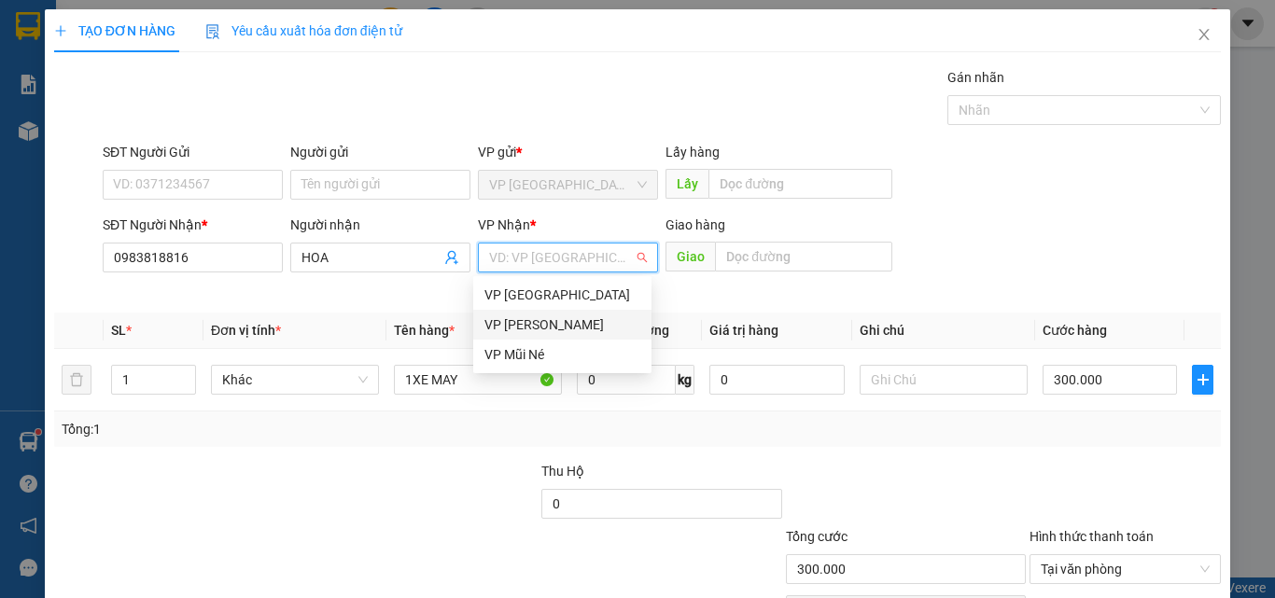
click at [570, 328] on div "VP [PERSON_NAME]" at bounding box center [562, 324] width 156 height 21
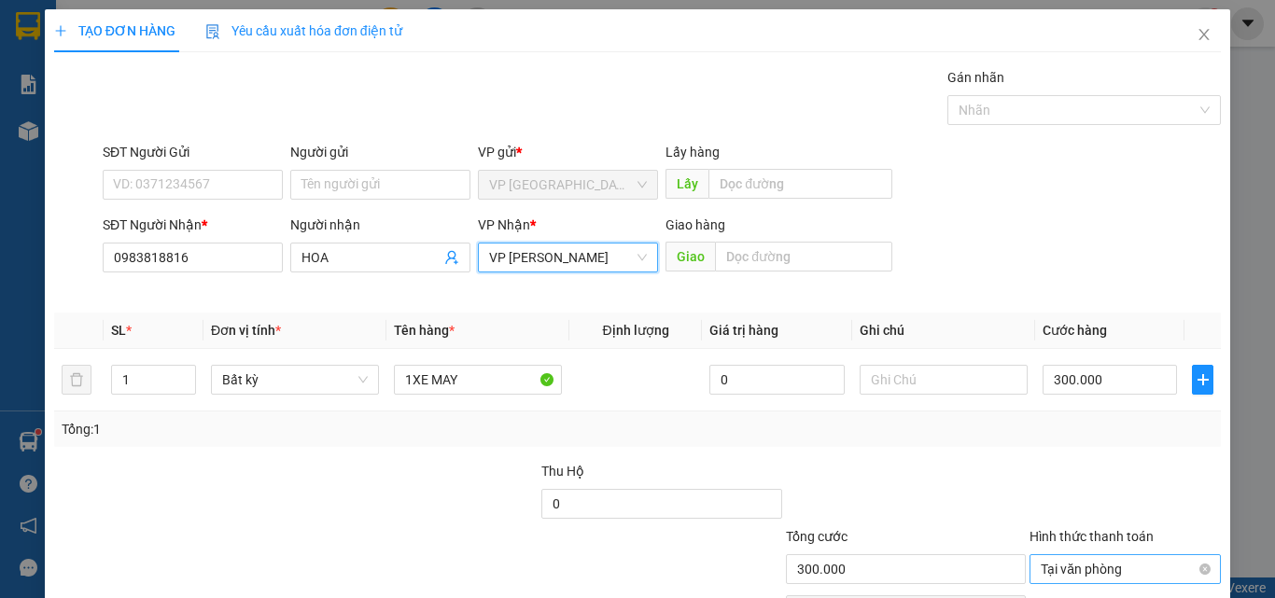
scroll to position [92, 0]
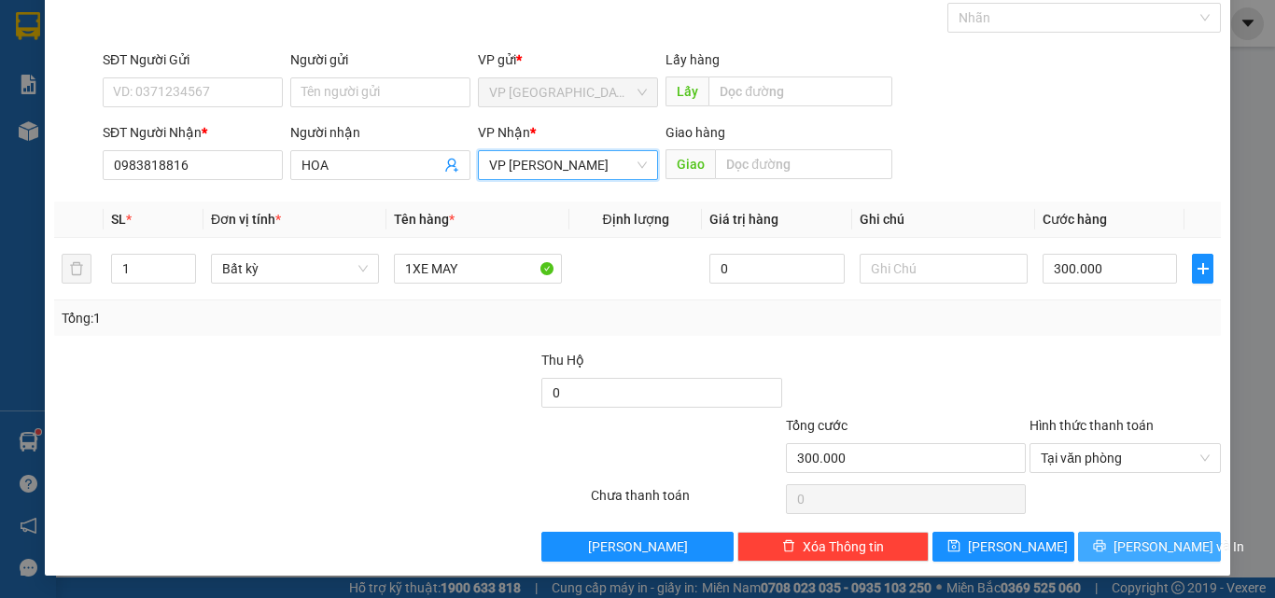
click at [1136, 539] on span "[PERSON_NAME] và In" at bounding box center [1178, 547] width 131 height 21
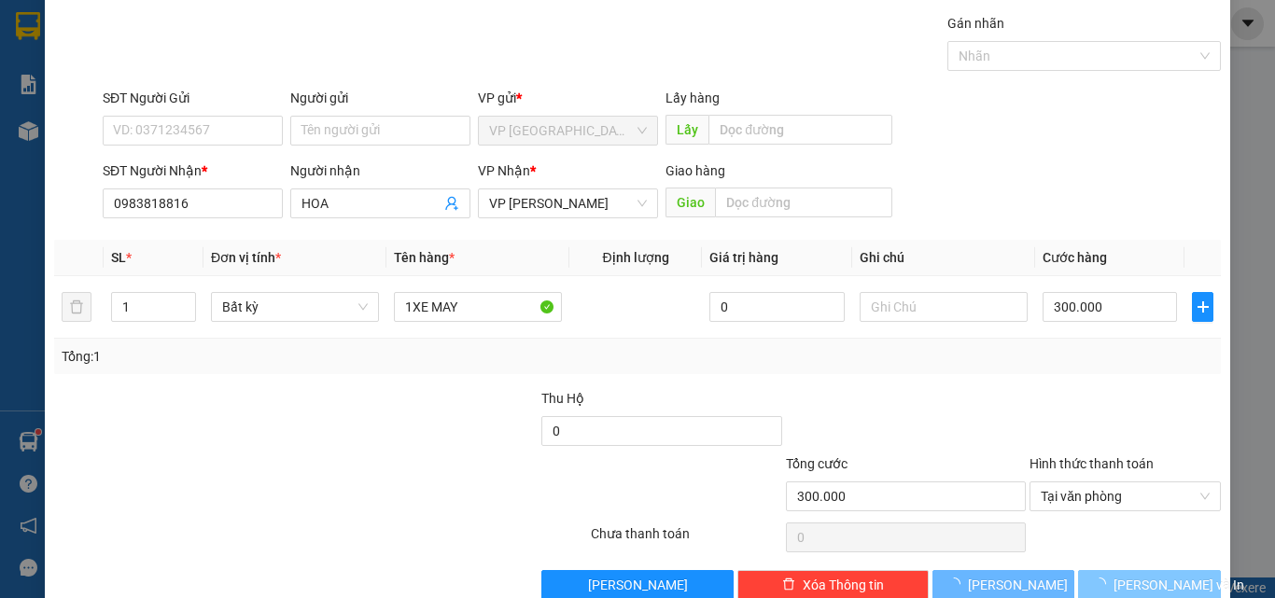
scroll to position [0, 0]
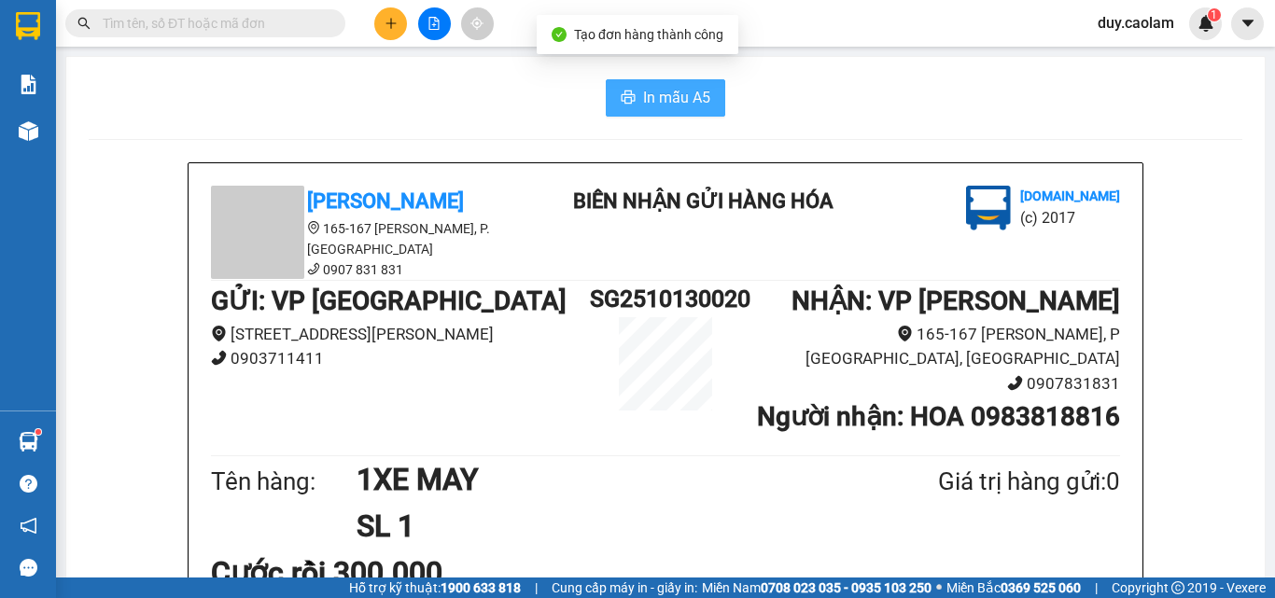
click at [663, 87] on button "In mẫu A5" at bounding box center [665, 97] width 119 height 37
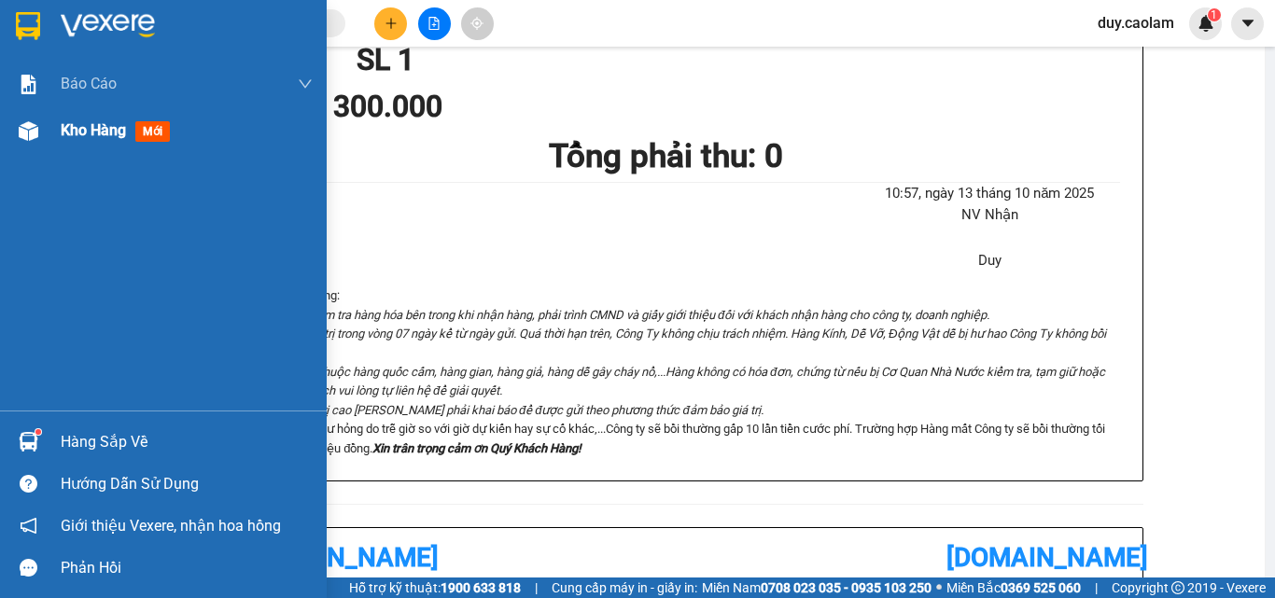
click at [74, 131] on span "Kho hàng" at bounding box center [93, 130] width 65 height 18
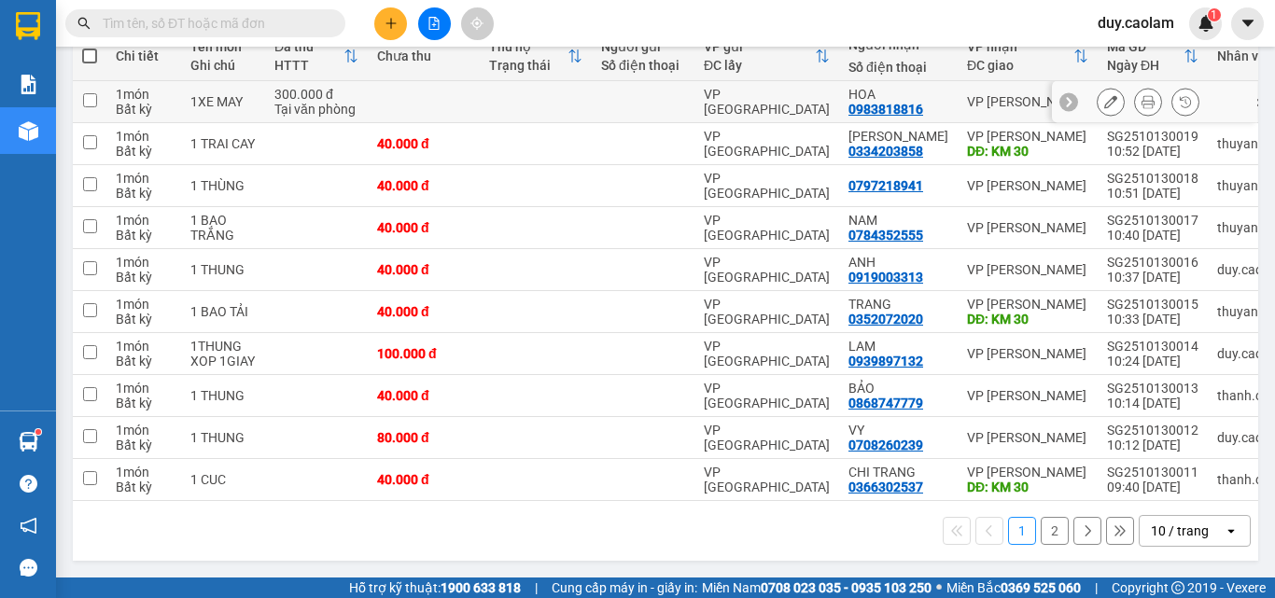
click at [88, 107] on input "checkbox" at bounding box center [90, 100] width 14 height 14
checkbox input "true"
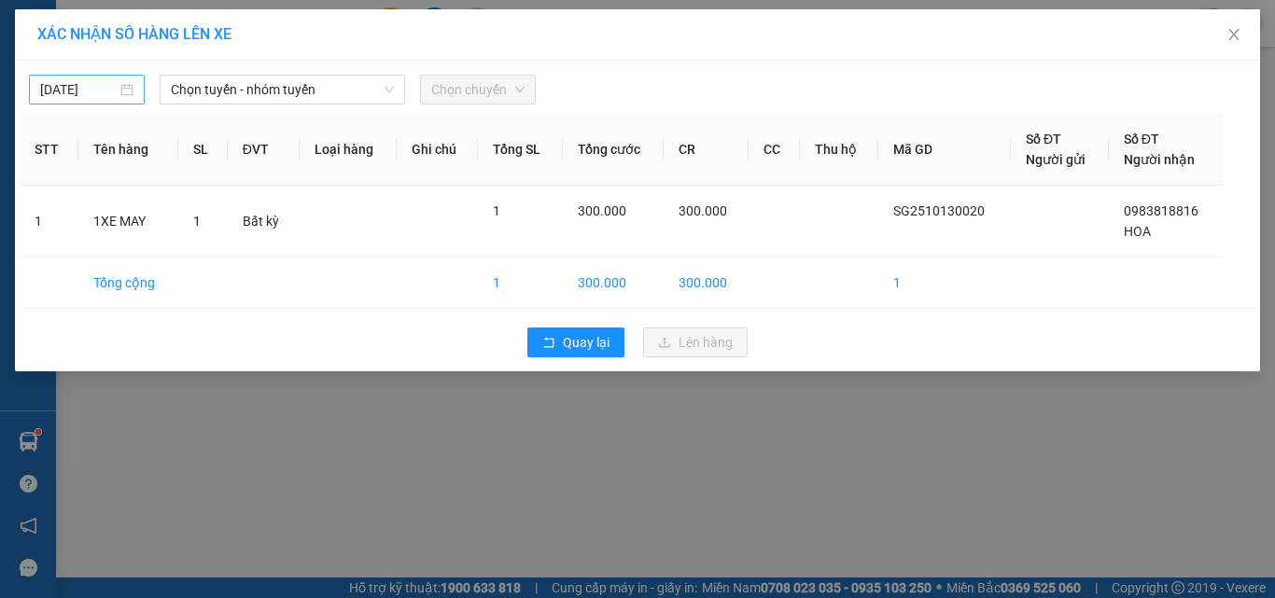
click at [70, 90] on body "Kết quả tìm kiếm ( 3 ) Bộ lọc Mã ĐH Trạng thái Món hàng Thu hộ Tổng cước Chưa c…" at bounding box center [637, 299] width 1275 height 598
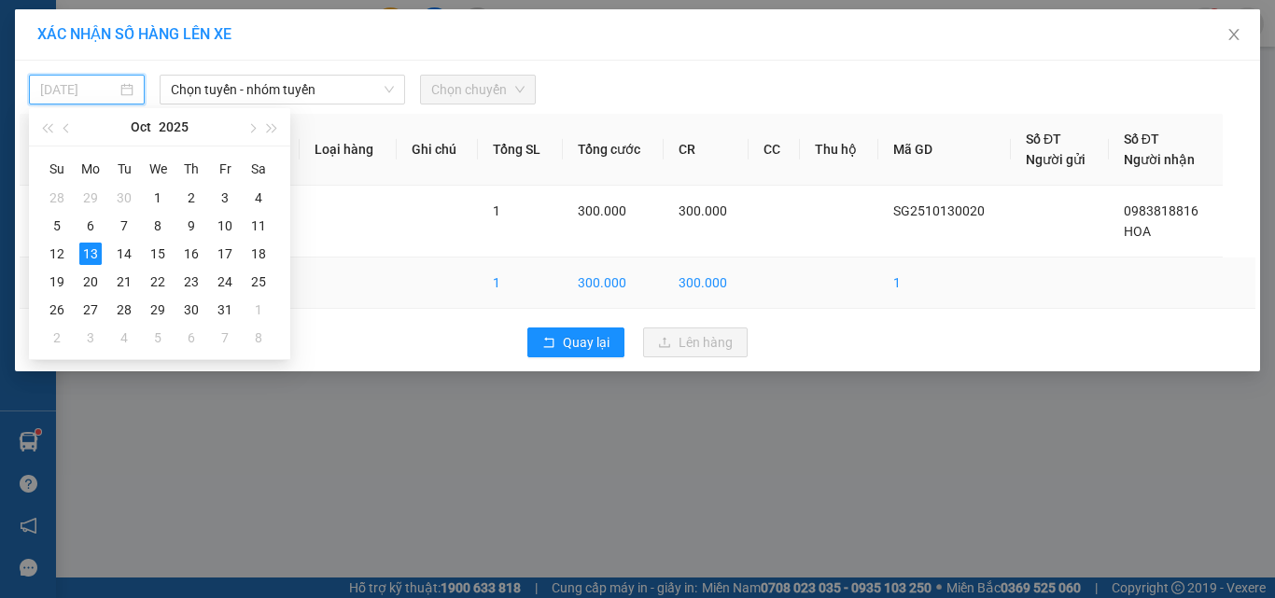
click at [130, 258] on div "14" at bounding box center [124, 254] width 22 height 22
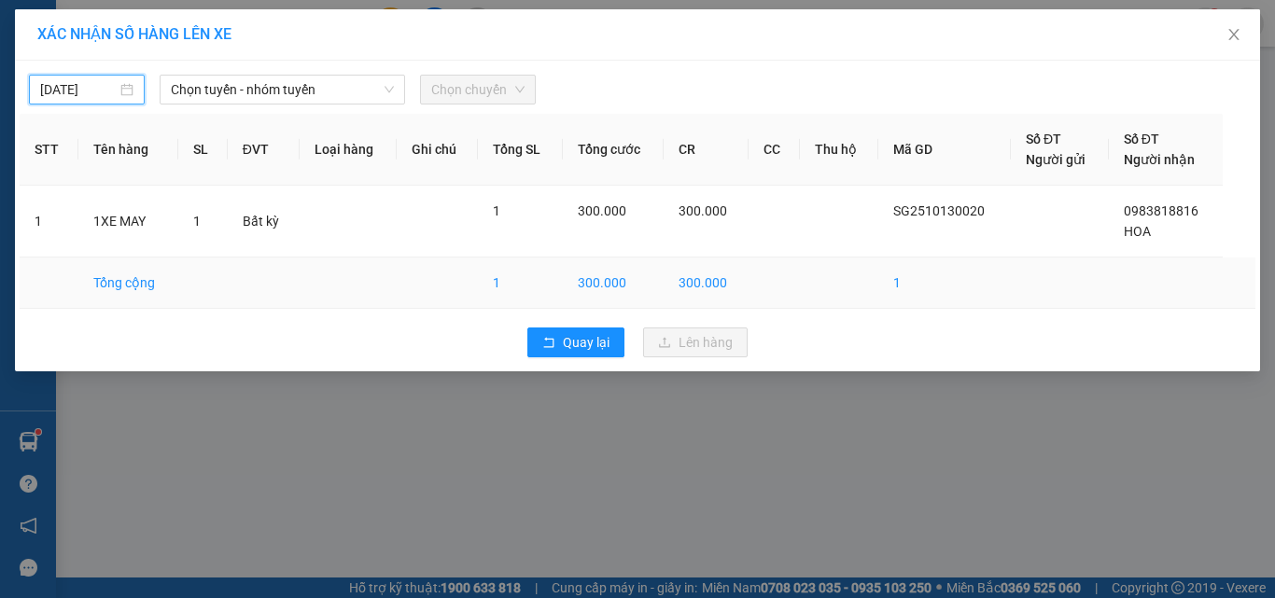
type input "[DATE]"
click at [274, 88] on span "Chọn tuyến - nhóm tuyến" at bounding box center [282, 90] width 223 height 28
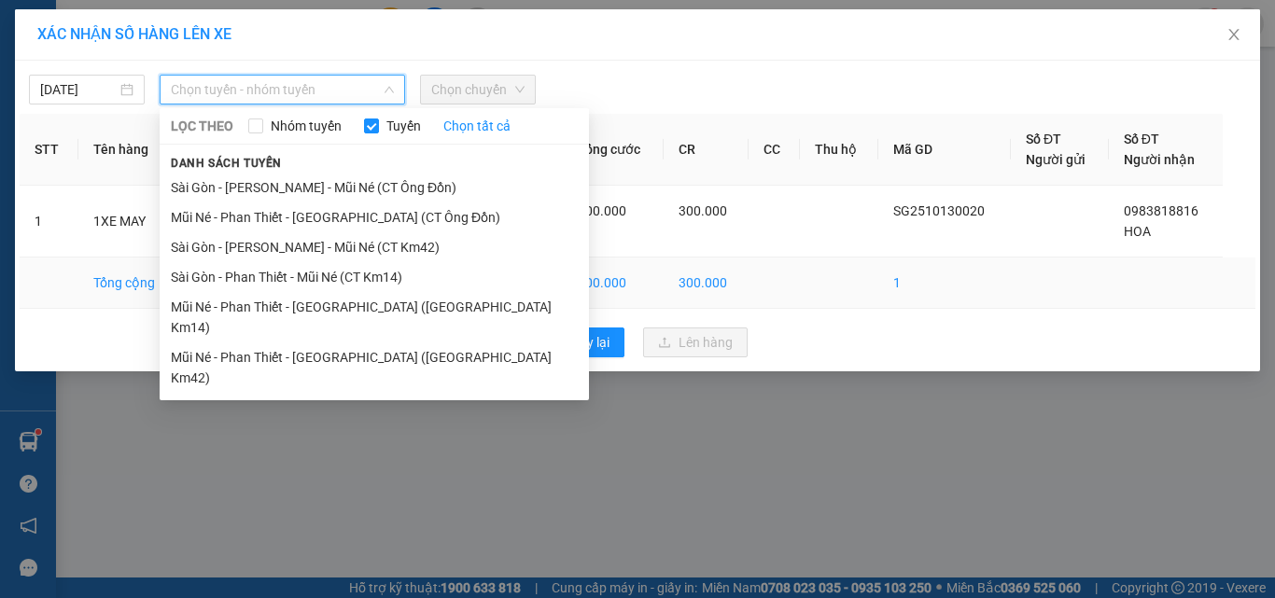
drag, startPoint x: 287, startPoint y: 275, endPoint x: 299, endPoint y: 266, distance: 14.6
click at [289, 275] on li "Sài Gòn - Phan Thiết - Mũi Né (CT Km14)" at bounding box center [374, 277] width 429 height 30
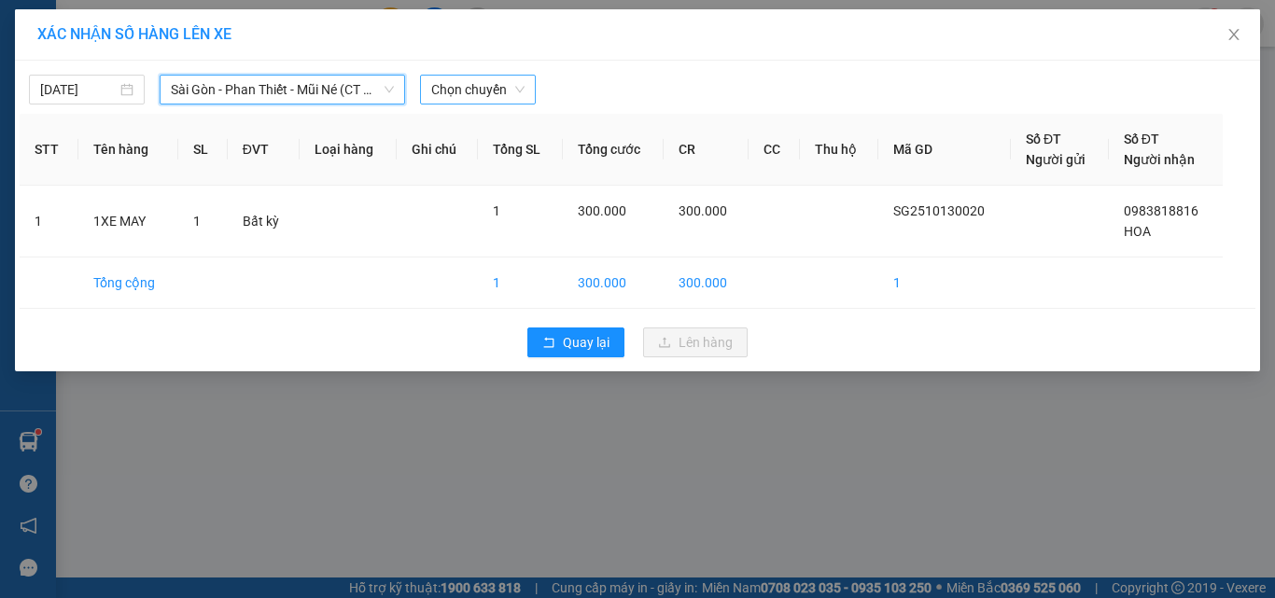
click at [470, 91] on span "Chọn chuyến" at bounding box center [477, 90] width 93 height 28
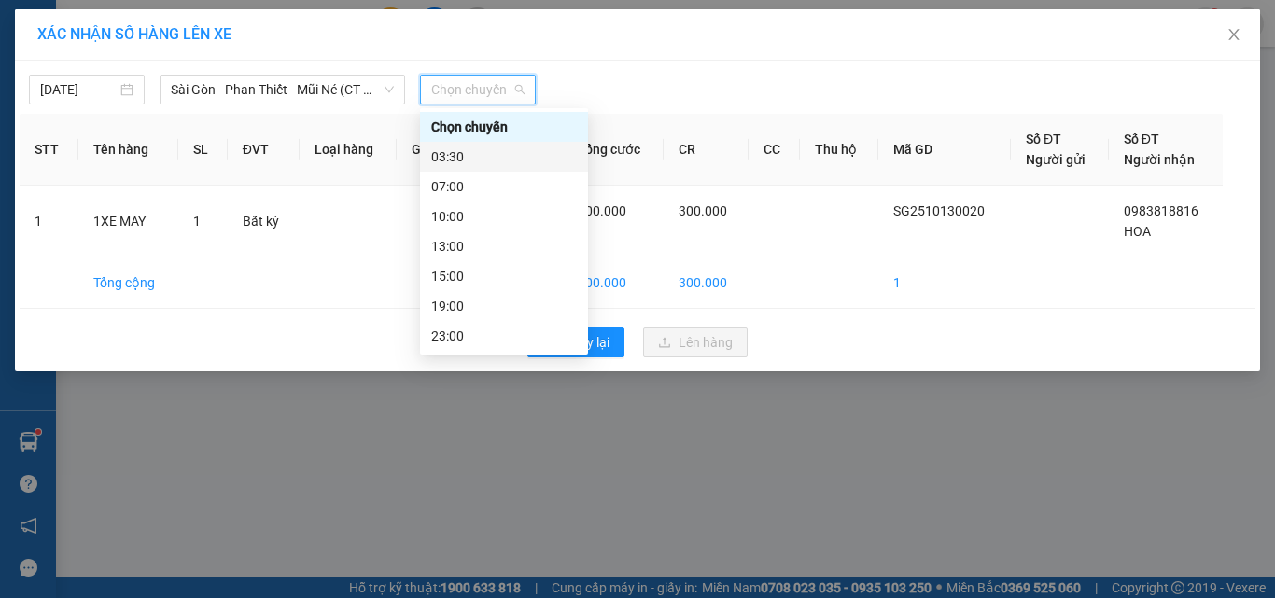
click at [468, 157] on div "03:30" at bounding box center [504, 156] width 146 height 21
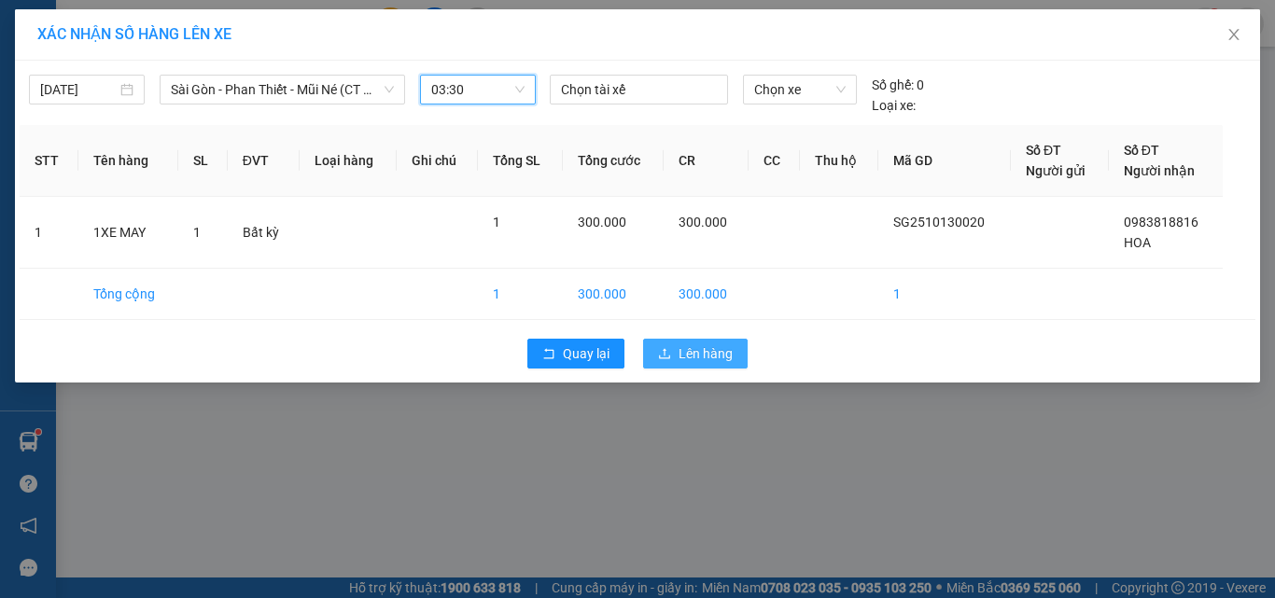
click at [692, 347] on span "Lên hàng" at bounding box center [705, 353] width 54 height 21
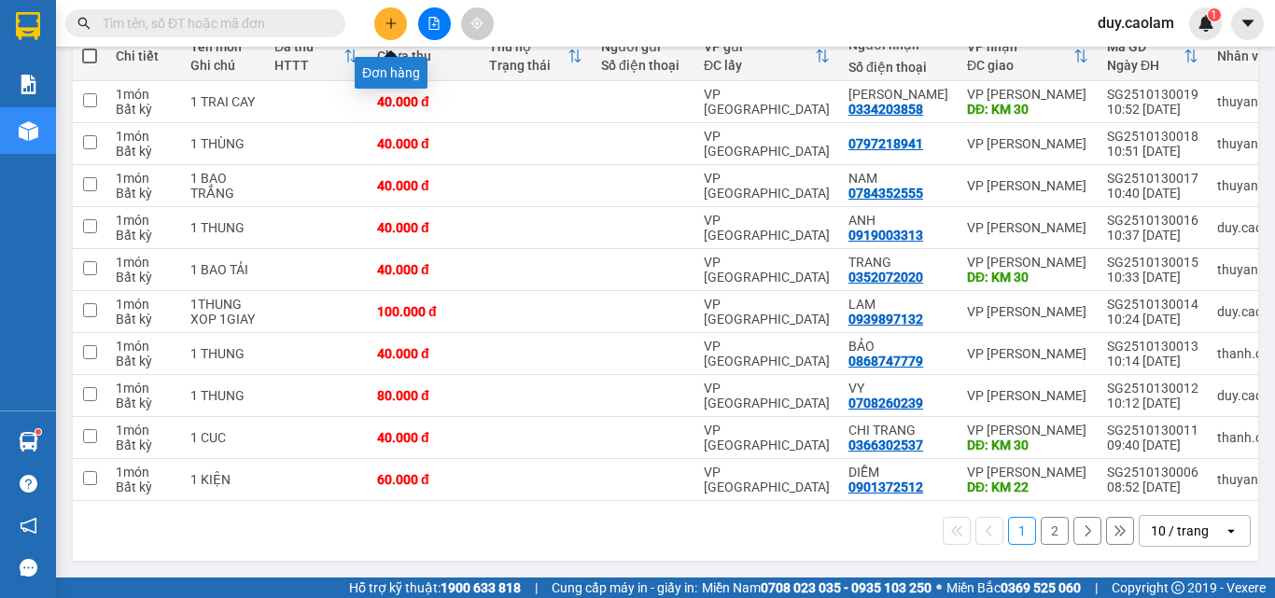
click at [378, 20] on button at bounding box center [390, 23] width 33 height 33
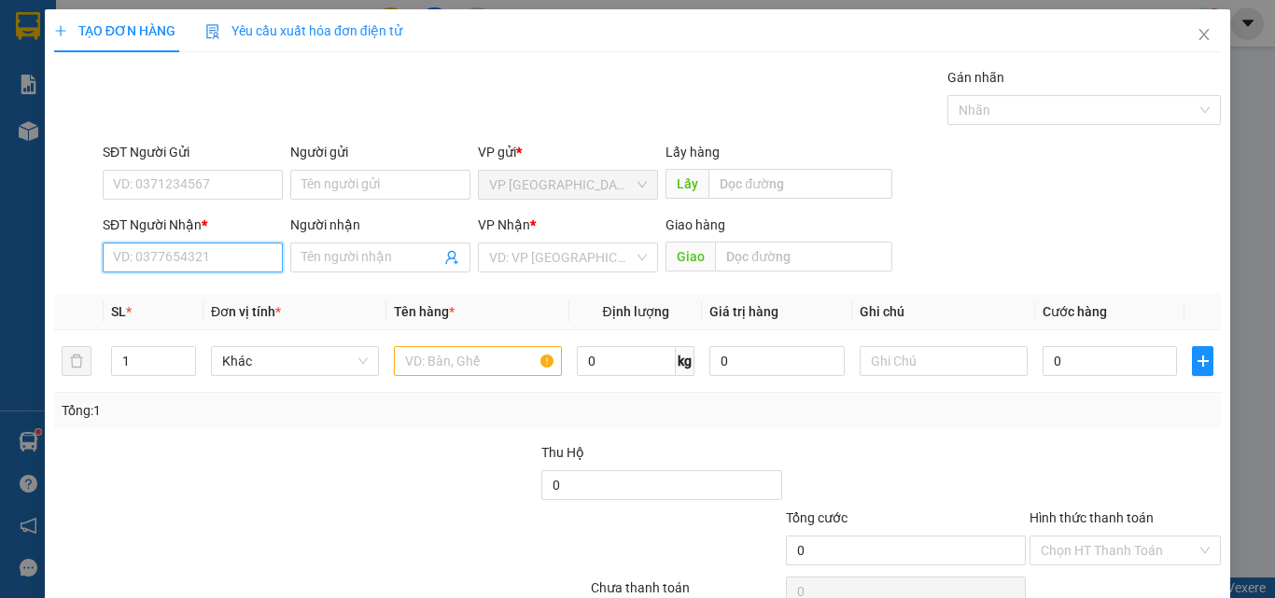
click at [214, 250] on input "SĐT Người Nhận *" at bounding box center [193, 258] width 180 height 30
click at [216, 257] on input "186" at bounding box center [193, 258] width 180 height 30
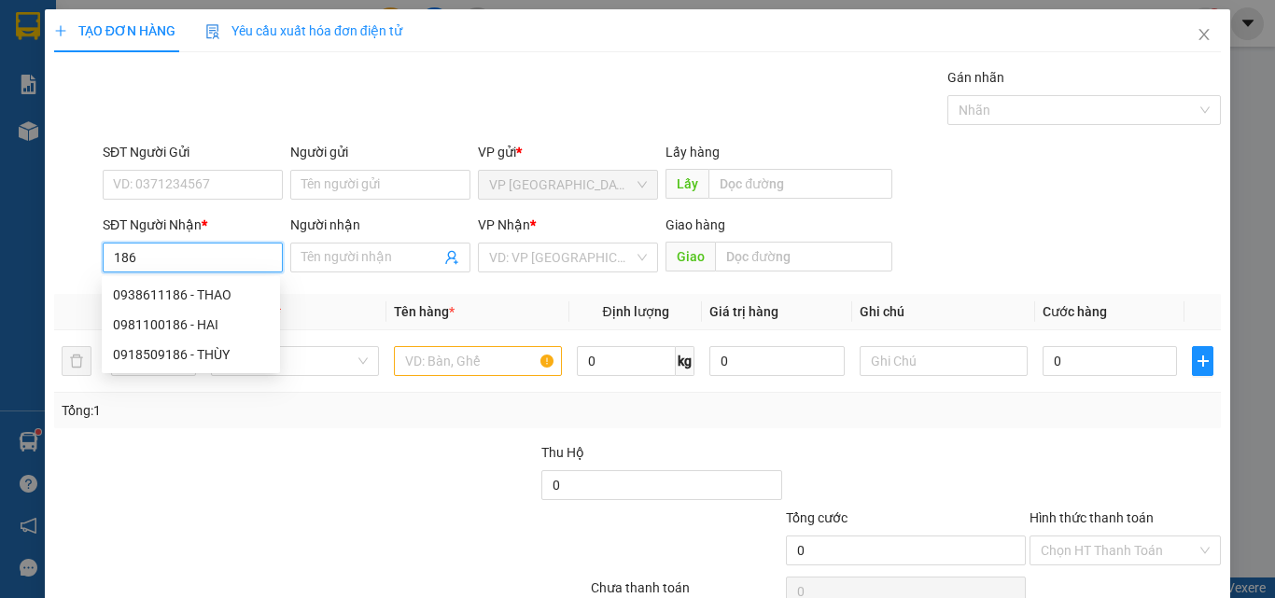
click at [112, 254] on input "186" at bounding box center [193, 258] width 180 height 30
click at [156, 246] on input "186" at bounding box center [193, 258] width 180 height 30
type input "1"
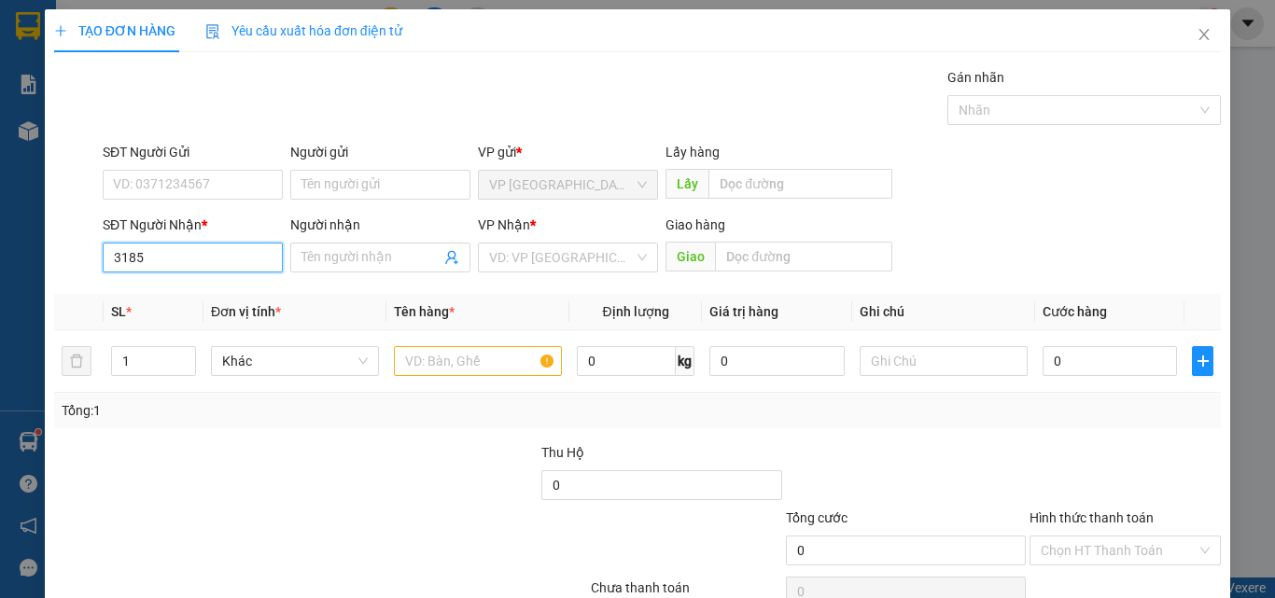
click at [160, 254] on input "3185" at bounding box center [193, 258] width 180 height 30
click at [226, 265] on input "3185" at bounding box center [193, 258] width 180 height 30
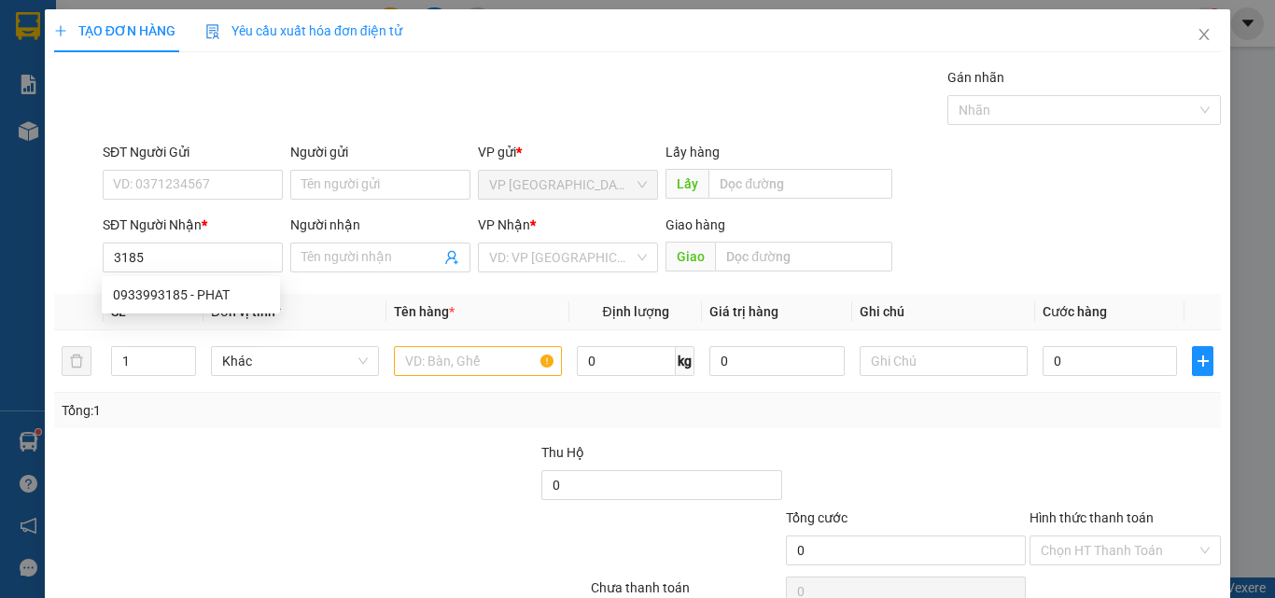
click at [215, 278] on div "0933993185 0933993185 - PHAT" at bounding box center [191, 294] width 178 height 37
click at [210, 293] on div "Transit Pickup Surcharge Ids Transit Deliver Surcharge Ids Transit Deliver Surc…" at bounding box center [637, 360] width 1166 height 587
click at [213, 278] on div "SĐT Người Nhận * 3185" at bounding box center [193, 247] width 180 height 65
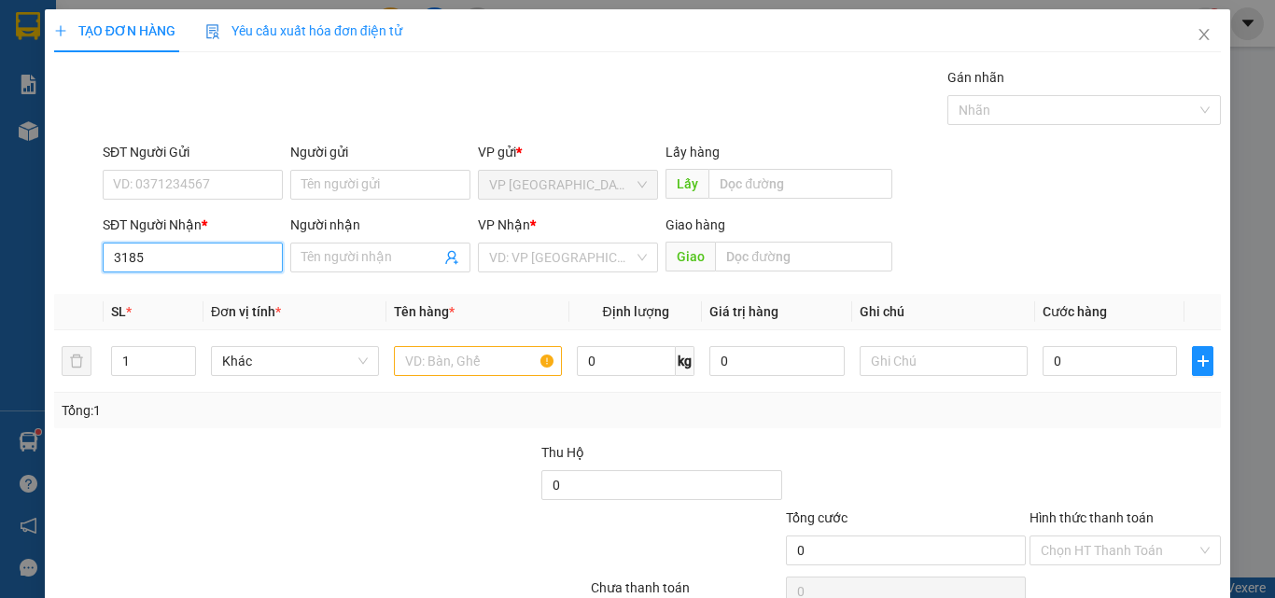
click at [229, 260] on input "3185" at bounding box center [193, 258] width 180 height 30
drag, startPoint x: 206, startPoint y: 293, endPoint x: 217, endPoint y: 297, distance: 11.8
click at [207, 294] on div "0933993185 - PHAT" at bounding box center [191, 295] width 156 height 21
type input "0933993185"
type input "PHAT"
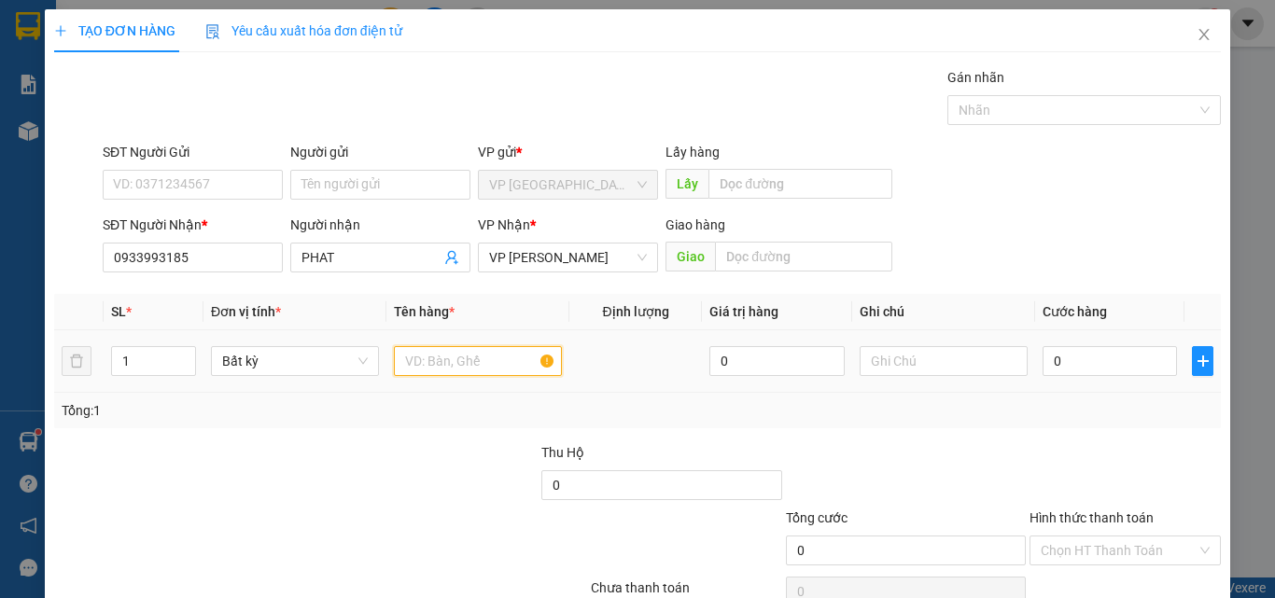
click at [476, 367] on input "text" at bounding box center [478, 361] width 168 height 30
type input "1 KIEN"
click at [1093, 372] on input "0" at bounding box center [1109, 361] width 134 height 30
type input "3"
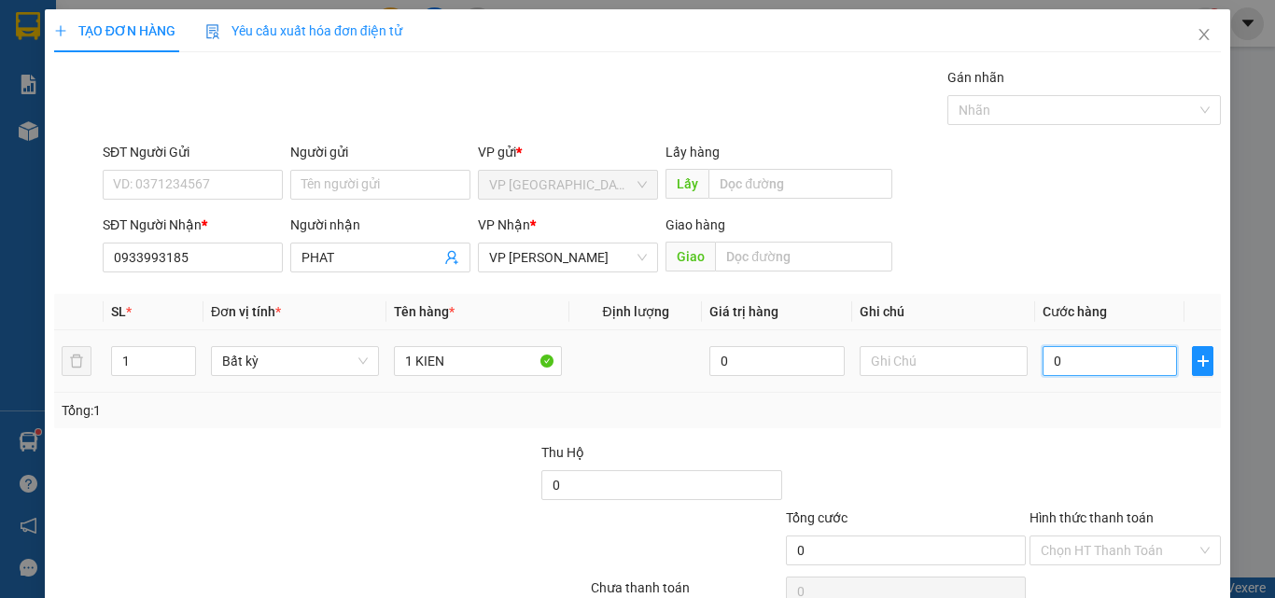
type input "3"
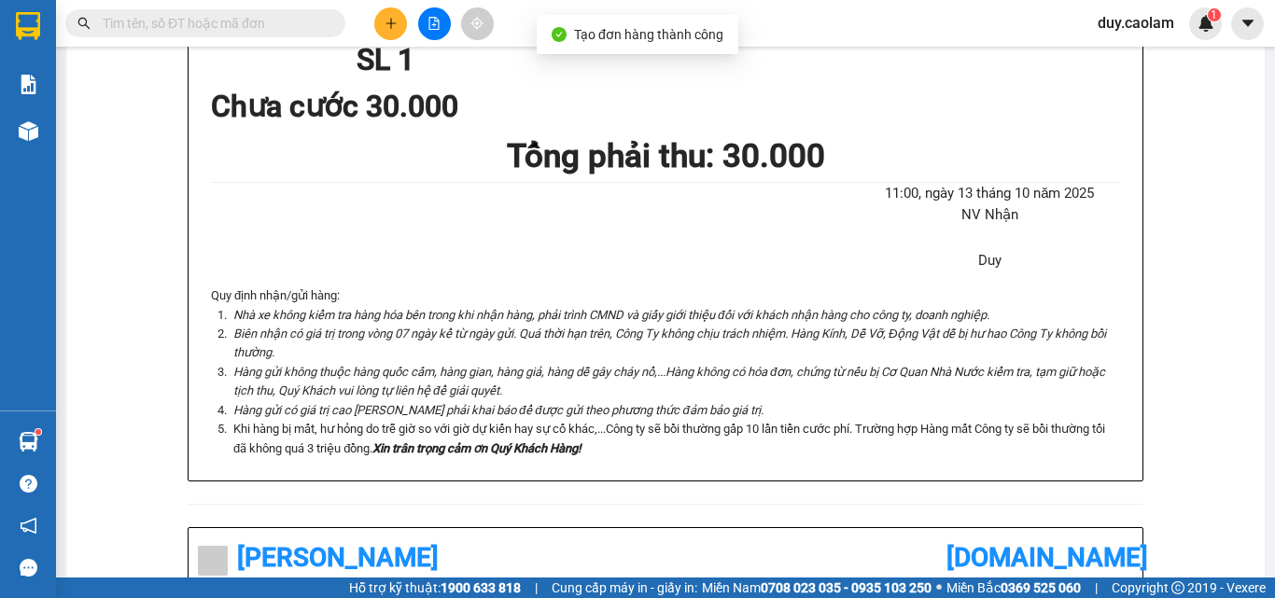
drag, startPoint x: 636, startPoint y: 77, endPoint x: 637, endPoint y: 86, distance: 9.4
click at [636, 81] on div "In mẫu A5 CAO LÂM 165-167 [PERSON_NAME], P. [GEOGRAPHIC_DATA] 0907 831 831 BIÊN…" at bounding box center [665, 412] width 1198 height 1644
